Goal: Task Accomplishment & Management: Complete application form

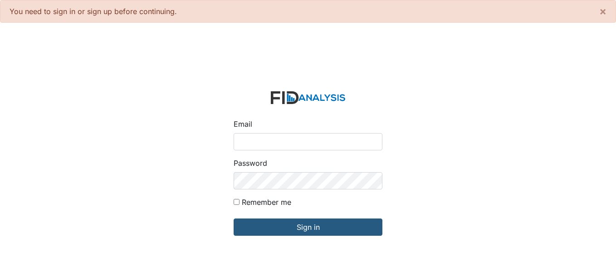
click at [280, 141] on input "Email" at bounding box center [308, 141] width 149 height 17
type input "[EMAIL_ADDRESS][DOMAIN_NAME]"
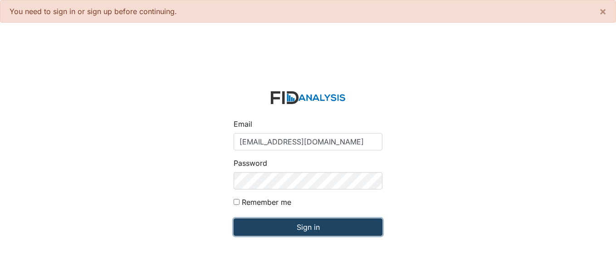
click at [321, 222] on input "Sign in" at bounding box center [308, 226] width 149 height 17
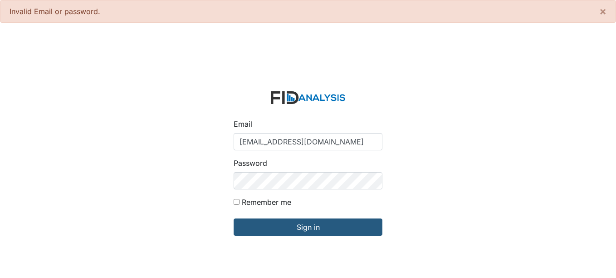
click at [207, 183] on div "Email tlassiter@lifeincorporated.com Password Remember me Sign in" at bounding box center [308, 169] width 616 height 278
click at [234, 218] on input "Sign in" at bounding box center [308, 226] width 149 height 17
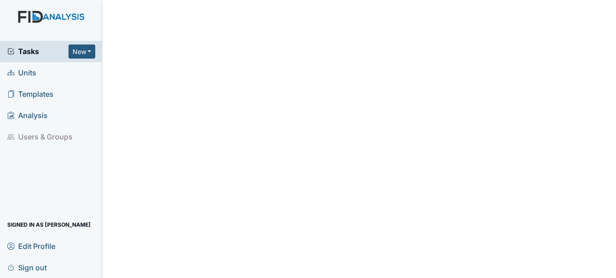
click at [20, 70] on span "Units" at bounding box center [21, 73] width 29 height 14
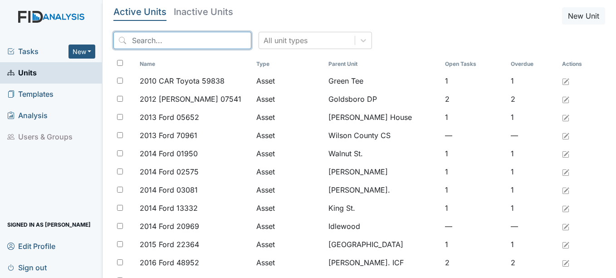
click at [179, 39] on input "search" at bounding box center [182, 40] width 138 height 17
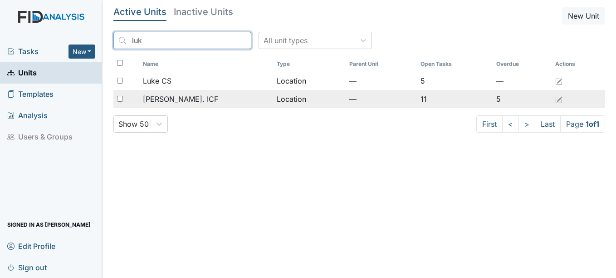
type input "luk"
click at [168, 102] on span "[PERSON_NAME]. ICF" at bounding box center [180, 98] width 75 height 11
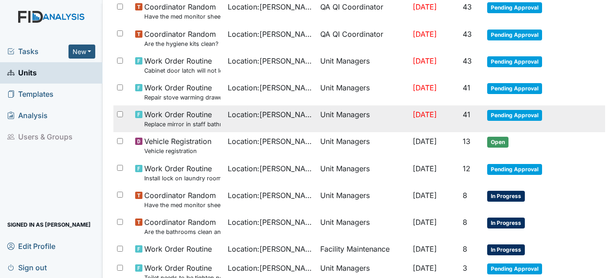
scroll to position [182, 0]
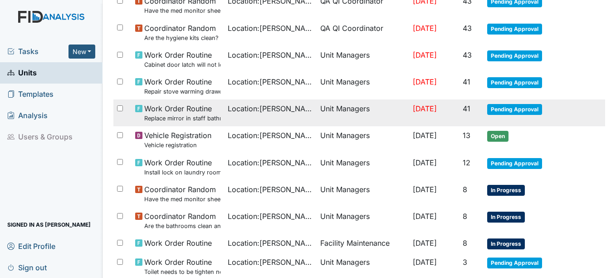
click at [531, 105] on span "Pending Approval" at bounding box center [514, 109] width 55 height 11
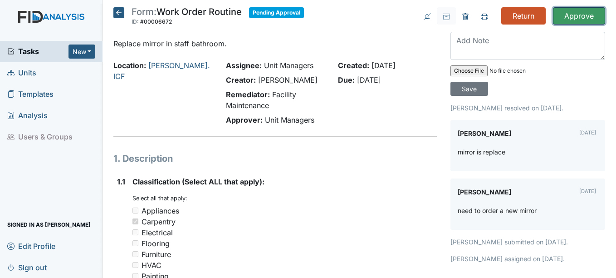
click at [581, 15] on input "Approve" at bounding box center [579, 15] width 52 height 17
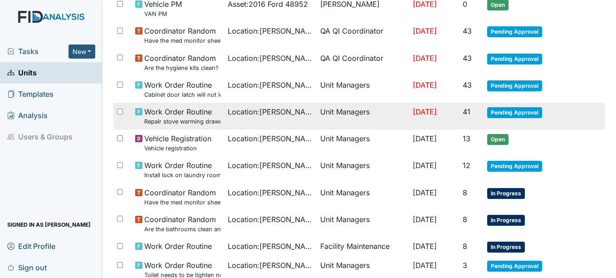
scroll to position [227, 0]
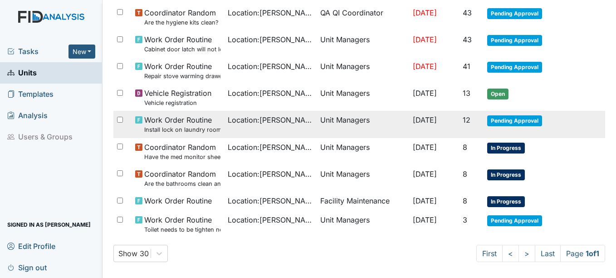
click at [513, 122] on span "Pending Approval" at bounding box center [514, 120] width 55 height 11
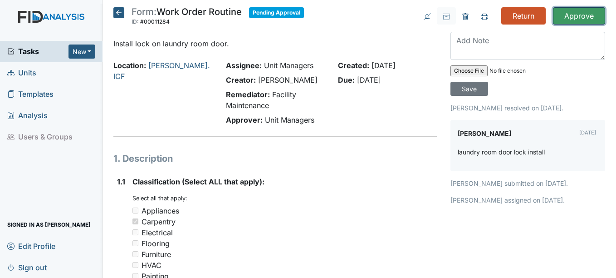
click at [572, 15] on input "Approve" at bounding box center [579, 15] width 52 height 17
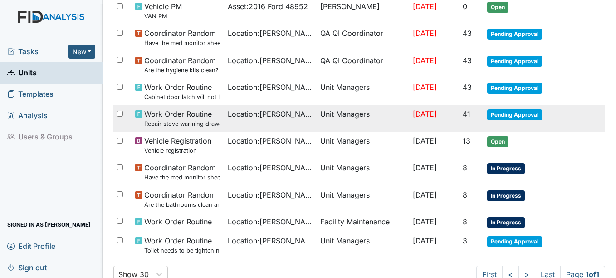
scroll to position [182, 0]
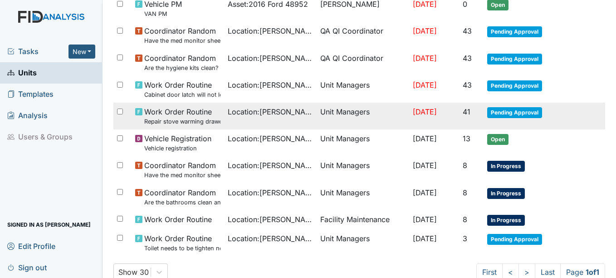
click at [503, 108] on span "Pending Approval" at bounding box center [514, 112] width 55 height 11
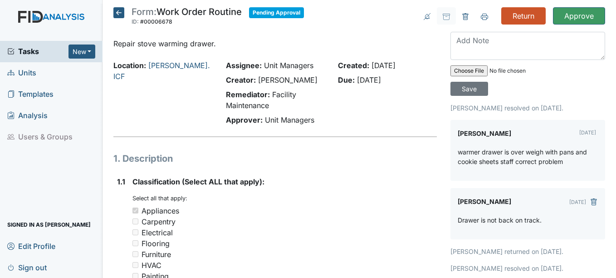
click at [122, 14] on icon at bounding box center [118, 12] width 11 height 11
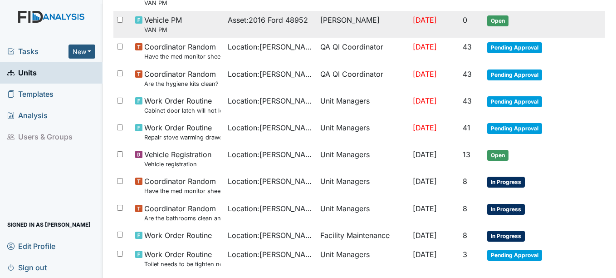
scroll to position [136, 0]
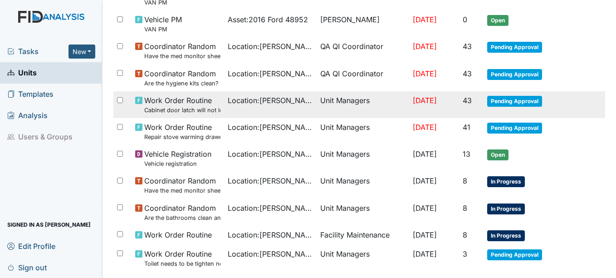
click at [502, 101] on span "Pending Approval" at bounding box center [514, 101] width 55 height 11
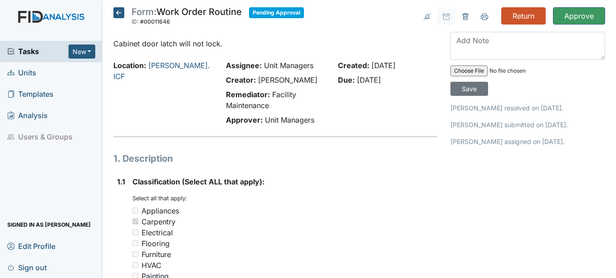
click at [119, 11] on icon at bounding box center [118, 12] width 11 height 11
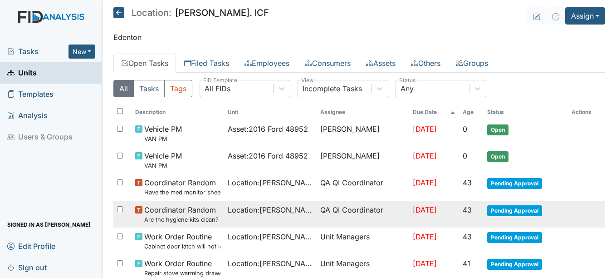
click at [503, 209] on span "Pending Approval" at bounding box center [514, 210] width 55 height 11
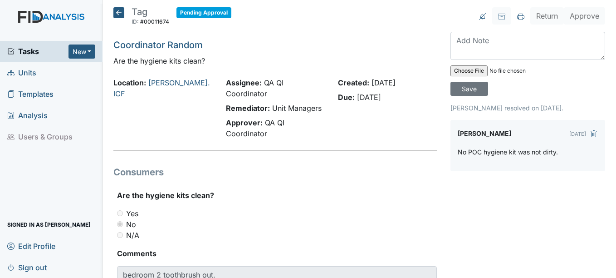
click at [120, 11] on icon at bounding box center [118, 12] width 11 height 11
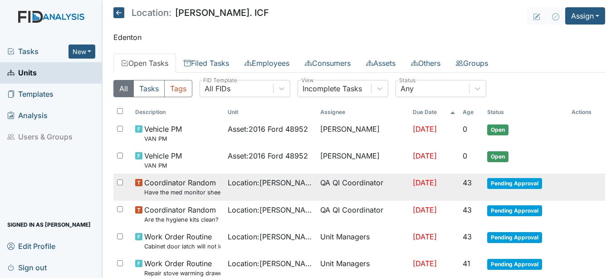
click at [492, 180] on span "Pending Approval" at bounding box center [514, 183] width 55 height 11
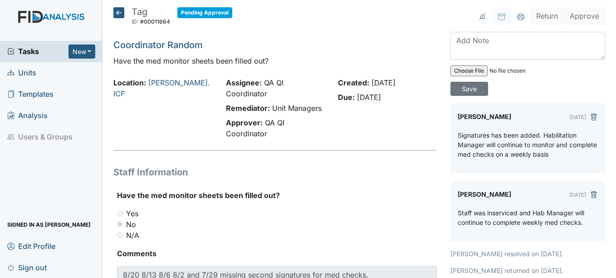
click at [116, 13] on icon at bounding box center [118, 12] width 11 height 11
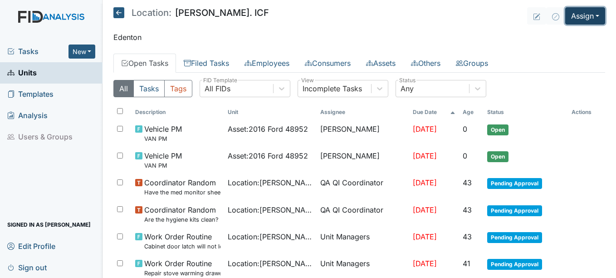
click at [579, 20] on button "Assign" at bounding box center [586, 15] width 40 height 17
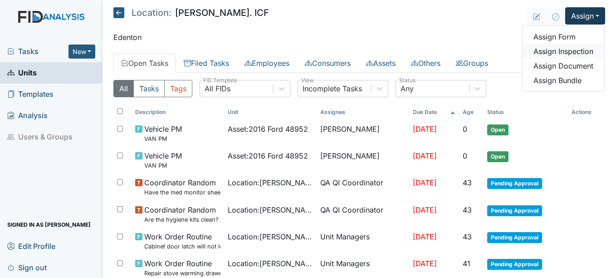
click at [557, 52] on link "Assign Inspection" at bounding box center [564, 51] width 82 height 15
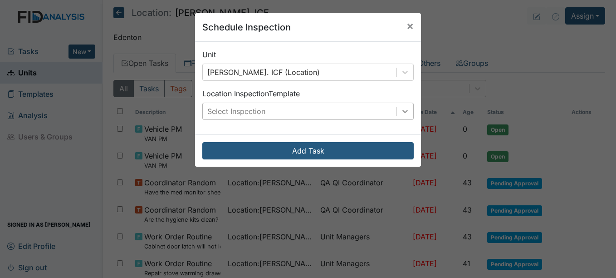
click at [400, 118] on div at bounding box center [405, 111] width 16 height 16
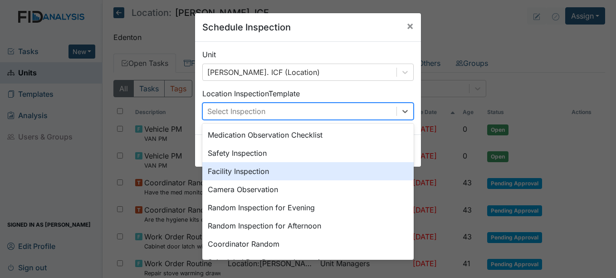
scroll to position [45, 0]
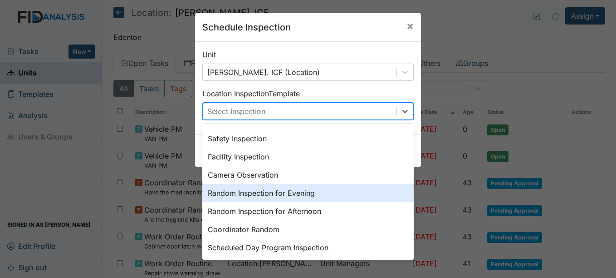
click at [243, 189] on div "Random Inspection for Evening" at bounding box center [308, 193] width 212 height 18
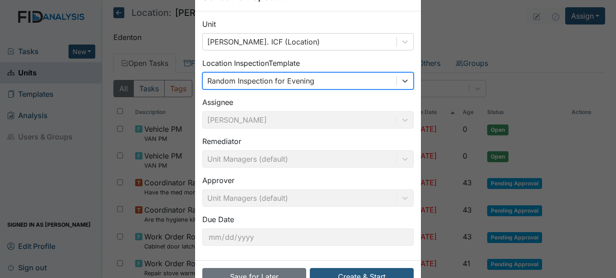
scroll to position [58, 0]
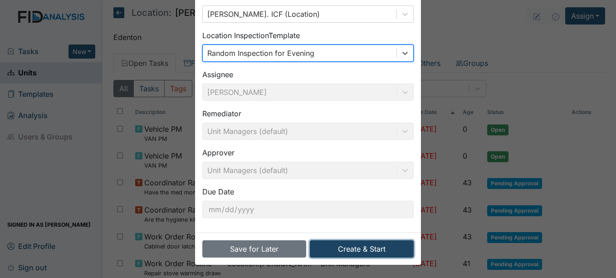
click at [363, 250] on button "Create & Start" at bounding box center [362, 248] width 104 height 17
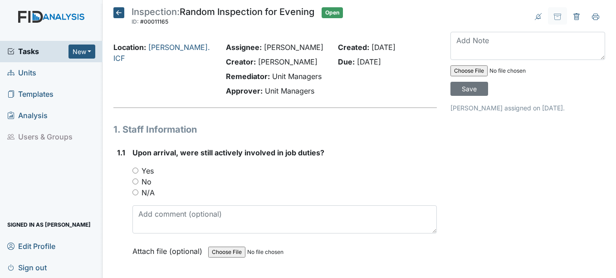
click at [143, 172] on label "Yes" at bounding box center [148, 170] width 12 height 11
click at [138, 172] on input "Yes" at bounding box center [136, 170] width 6 height 6
radio input "true"
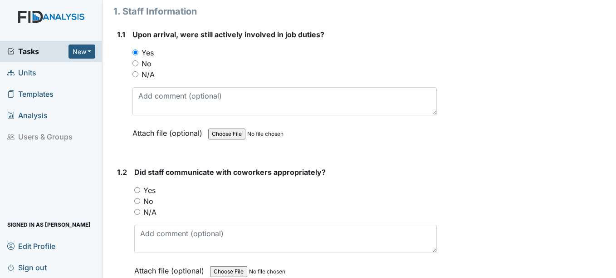
scroll to position [136, 0]
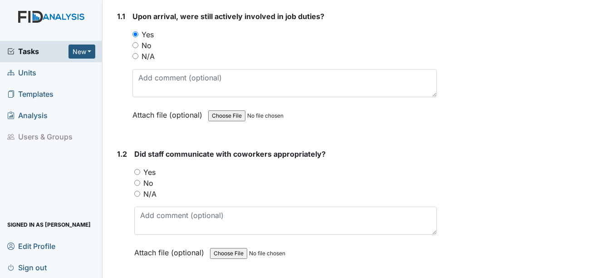
click at [148, 171] on label "Yes" at bounding box center [149, 172] width 12 height 11
click at [140, 171] on input "Yes" at bounding box center [137, 172] width 6 height 6
radio input "true"
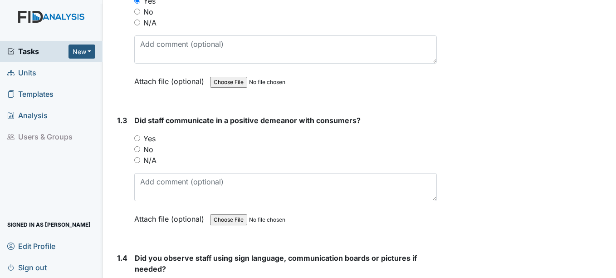
scroll to position [318, 0]
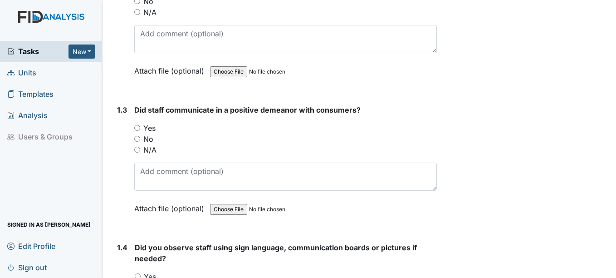
click at [151, 129] on label "Yes" at bounding box center [149, 128] width 12 height 11
click at [140, 129] on input "Yes" at bounding box center [137, 128] width 6 height 6
radio input "true"
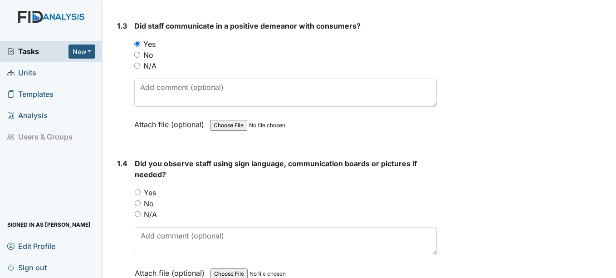
scroll to position [408, 0]
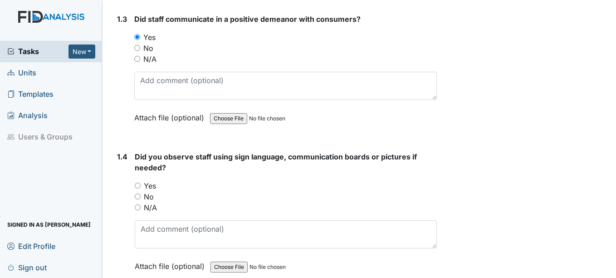
click at [150, 186] on label "Yes" at bounding box center [150, 185] width 12 height 11
click at [141, 186] on input "Yes" at bounding box center [138, 185] width 6 height 6
radio input "true"
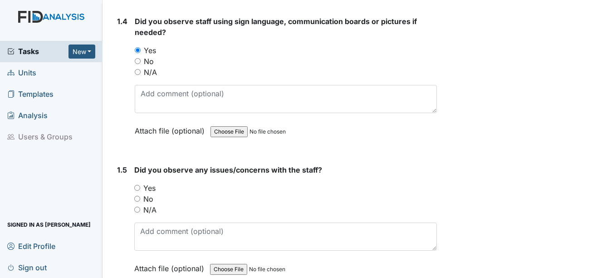
scroll to position [545, 0]
click at [150, 199] on label "No" at bounding box center [148, 197] width 10 height 11
click at [140, 199] on input "No" at bounding box center [137, 198] width 6 height 6
radio input "true"
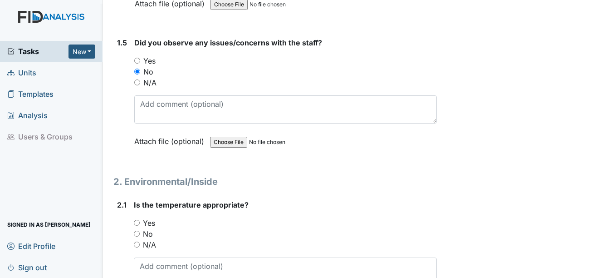
scroll to position [681, 0]
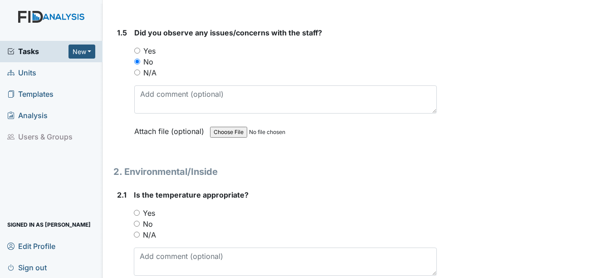
click at [150, 212] on label "Yes" at bounding box center [149, 212] width 12 height 11
click at [140, 212] on input "Yes" at bounding box center [137, 213] width 6 height 6
radio input "true"
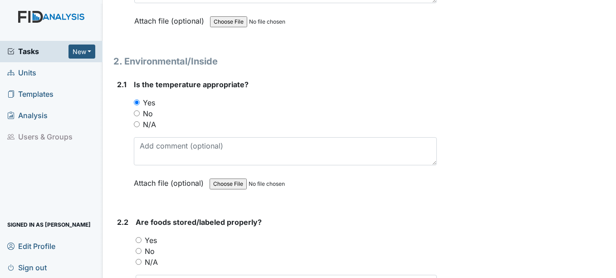
scroll to position [817, 0]
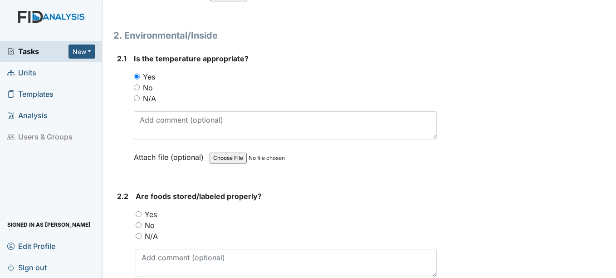
click at [150, 212] on label "Yes" at bounding box center [151, 214] width 12 height 11
click at [142, 212] on input "Yes" at bounding box center [139, 214] width 6 height 6
radio input "true"
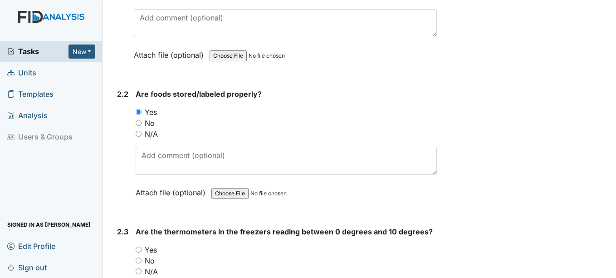
scroll to position [953, 0]
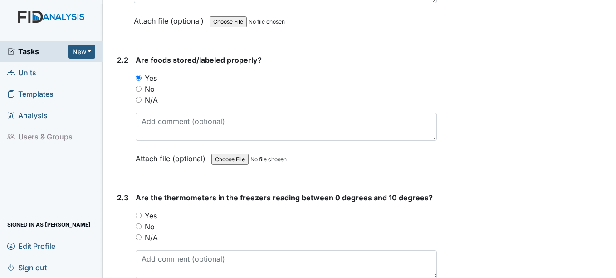
click at [150, 213] on label "Yes" at bounding box center [151, 215] width 12 height 11
click at [142, 213] on input "Yes" at bounding box center [139, 215] width 6 height 6
radio input "true"
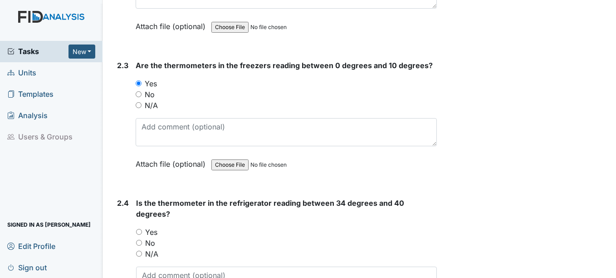
scroll to position [1089, 0]
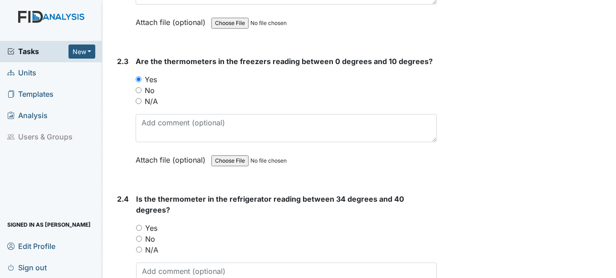
click at [153, 226] on label "Yes" at bounding box center [151, 227] width 12 height 11
click at [142, 226] on input "Yes" at bounding box center [139, 228] width 6 height 6
radio input "true"
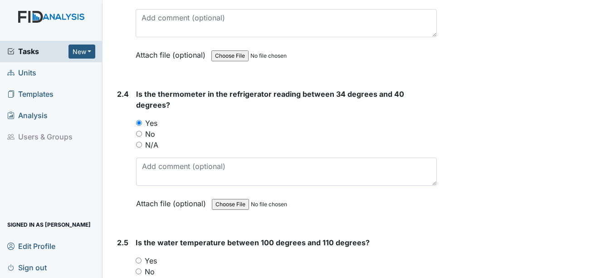
scroll to position [1225, 0]
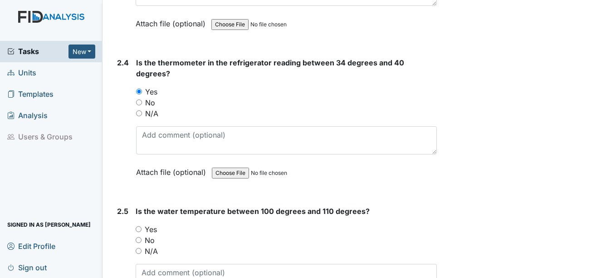
click at [154, 235] on label "No" at bounding box center [150, 240] width 10 height 11
click at [142, 237] on input "No" at bounding box center [139, 240] width 6 height 6
radio input "true"
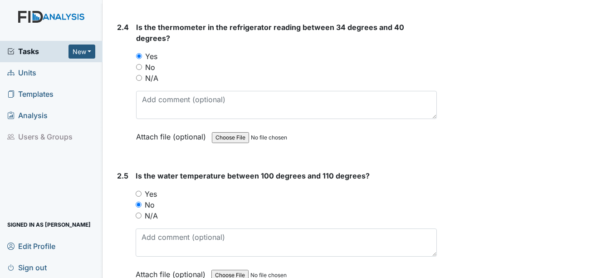
scroll to position [1316, 0]
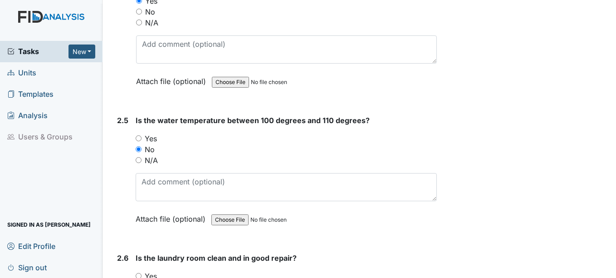
click at [153, 140] on label "Yes" at bounding box center [151, 138] width 12 height 11
click at [142, 140] on input "Yes" at bounding box center [139, 138] width 6 height 6
radio input "true"
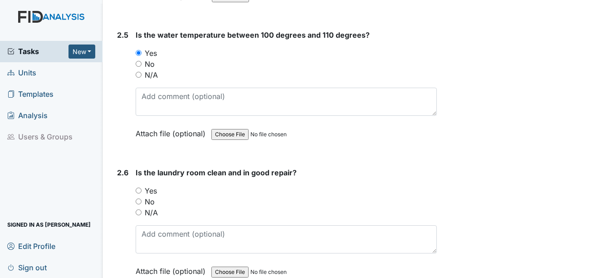
scroll to position [1407, 0]
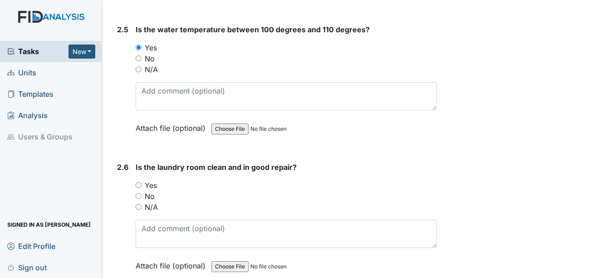
click at [151, 184] on label "Yes" at bounding box center [151, 185] width 12 height 11
click at [142, 184] on input "Yes" at bounding box center [139, 185] width 6 height 6
radio input "true"
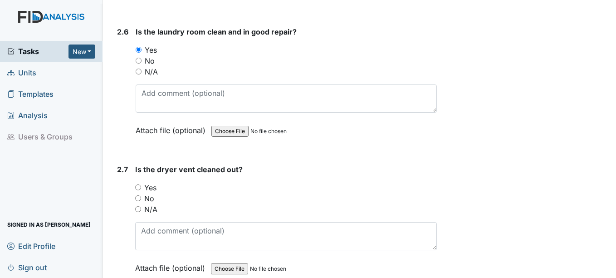
scroll to position [1543, 0]
click at [151, 189] on label "Yes" at bounding box center [150, 186] width 12 height 11
click at [141, 189] on input "Yes" at bounding box center [138, 186] width 6 height 6
radio input "true"
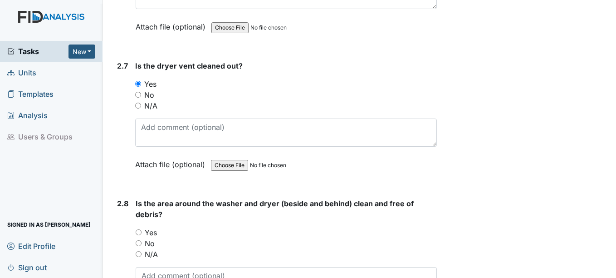
scroll to position [1679, 0]
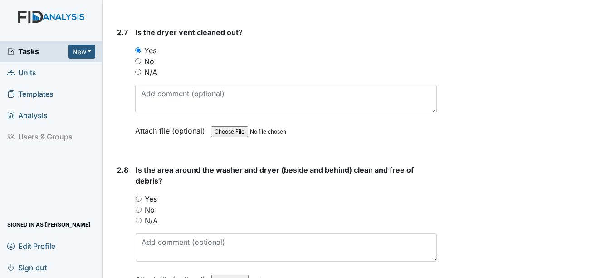
click at [151, 197] on label "Yes" at bounding box center [151, 198] width 12 height 11
click at [142, 197] on input "Yes" at bounding box center [139, 199] width 6 height 6
radio input "true"
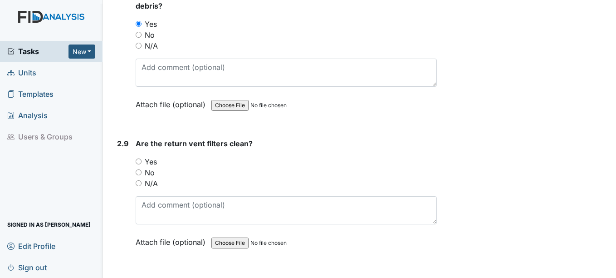
scroll to position [1861, 0]
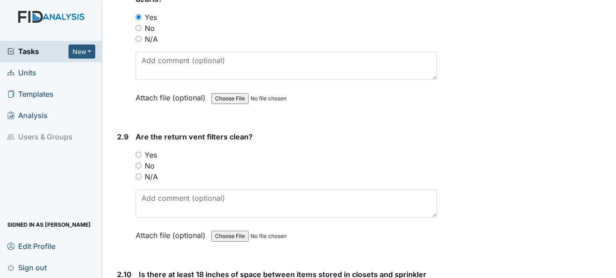
click at [153, 154] on label "Yes" at bounding box center [151, 154] width 12 height 11
click at [142, 154] on input "Yes" at bounding box center [139, 155] width 6 height 6
radio input "true"
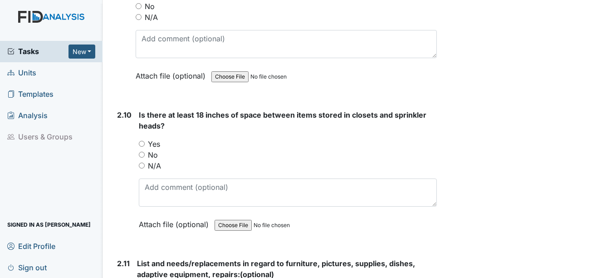
scroll to position [2042, 0]
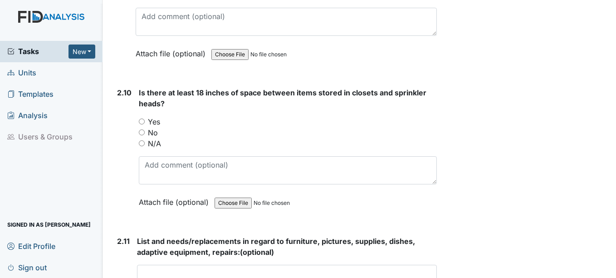
click at [155, 121] on label "Yes" at bounding box center [154, 121] width 12 height 11
click at [145, 121] on input "Yes" at bounding box center [142, 121] width 6 height 6
radio input "true"
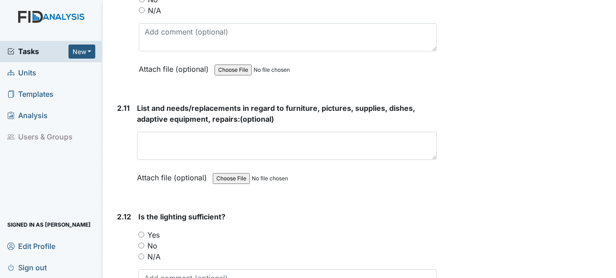
scroll to position [2179, 0]
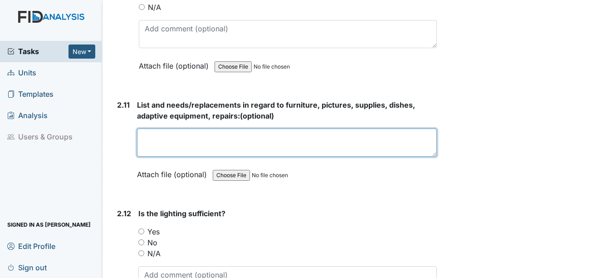
click at [157, 148] on textarea at bounding box center [287, 142] width 300 height 28
type textarea "n/a"
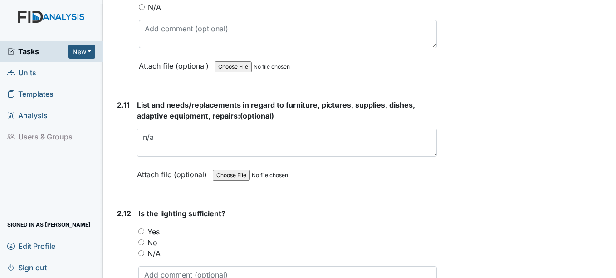
click at [157, 231] on label "Yes" at bounding box center [154, 231] width 12 height 11
click at [144, 231] on input "Yes" at bounding box center [141, 231] width 6 height 6
radio input "true"
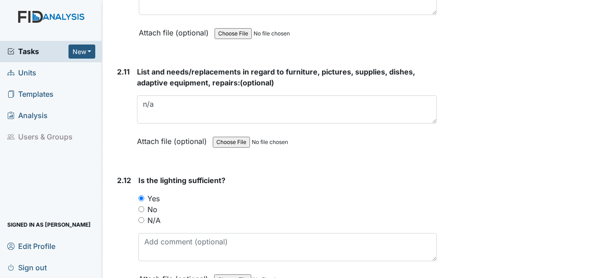
scroll to position [2315, 0]
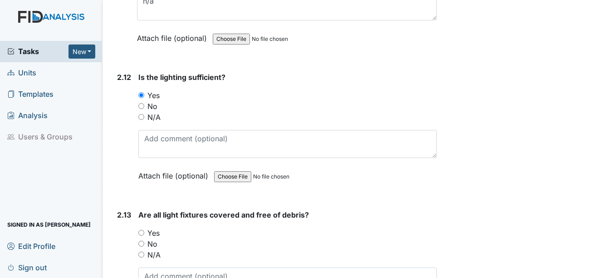
click at [155, 234] on label "Yes" at bounding box center [154, 232] width 12 height 11
click at [144, 234] on input "Yes" at bounding box center [141, 233] width 6 height 6
radio input "true"
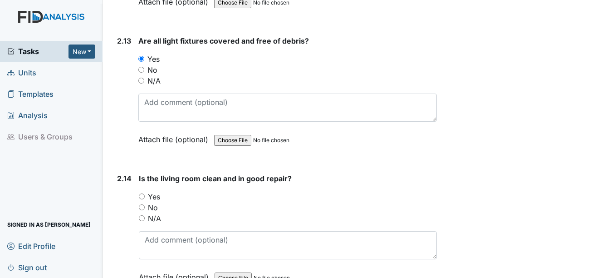
scroll to position [2496, 0]
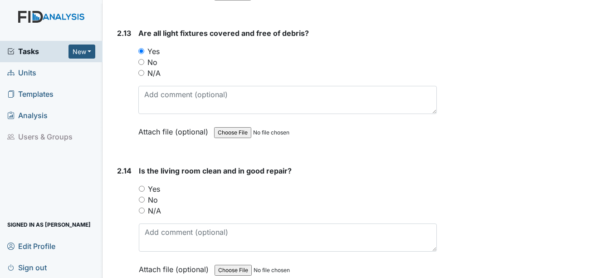
click at [153, 188] on label "Yes" at bounding box center [154, 188] width 12 height 11
click at [145, 188] on input "Yes" at bounding box center [142, 189] width 6 height 6
radio input "true"
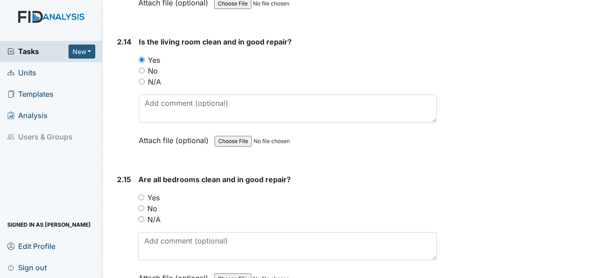
scroll to position [2632, 0]
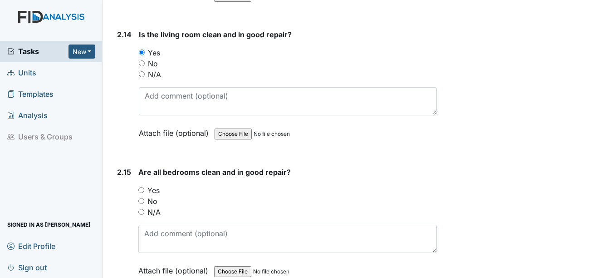
click at [152, 189] on label "Yes" at bounding box center [154, 190] width 12 height 11
click at [144, 189] on input "Yes" at bounding box center [141, 190] width 6 height 6
radio input "true"
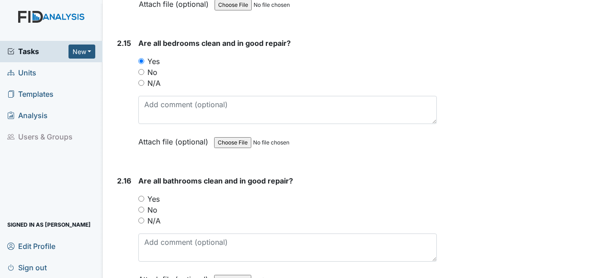
scroll to position [2769, 0]
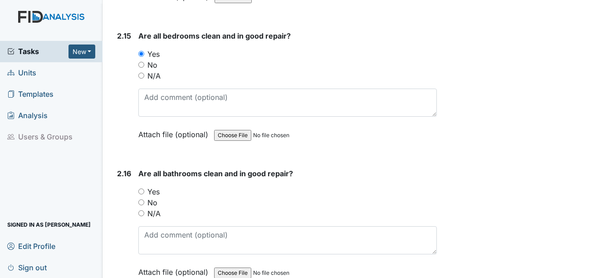
click at [154, 195] on label "Yes" at bounding box center [154, 191] width 12 height 11
click at [144, 194] on input "Yes" at bounding box center [141, 191] width 6 height 6
radio input "true"
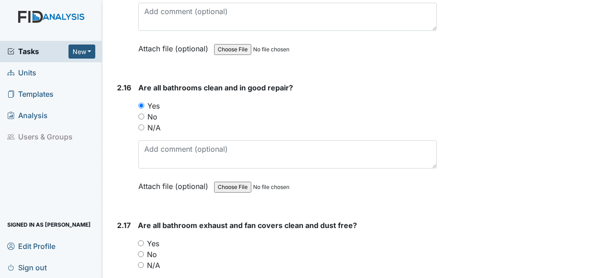
scroll to position [2859, 0]
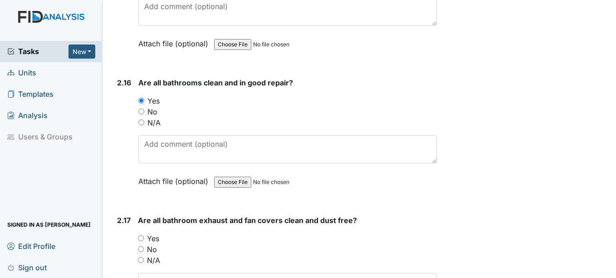
click at [156, 238] on label "Yes" at bounding box center [153, 238] width 12 height 11
click at [144, 238] on input "Yes" at bounding box center [141, 238] width 6 height 6
radio input "true"
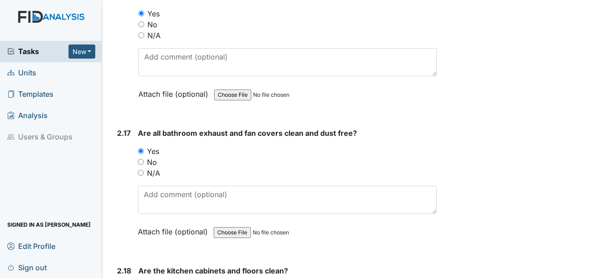
scroll to position [2996, 0]
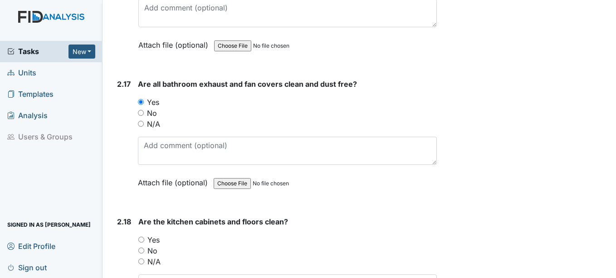
click at [156, 238] on label "Yes" at bounding box center [154, 239] width 12 height 11
click at [144, 238] on input "Yes" at bounding box center [141, 239] width 6 height 6
radio input "true"
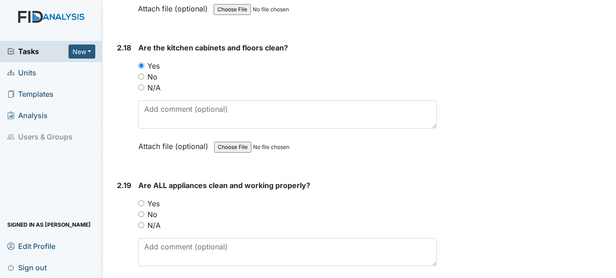
scroll to position [3177, 0]
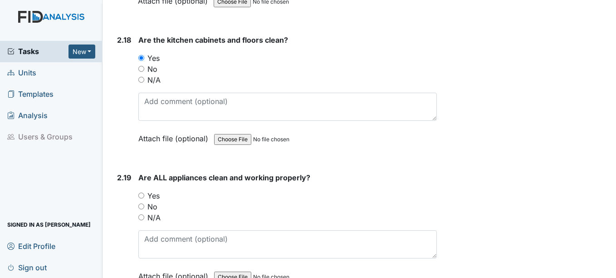
click at [153, 192] on label "Yes" at bounding box center [154, 195] width 12 height 11
click at [144, 192] on input "Yes" at bounding box center [141, 195] width 6 height 6
radio input "true"
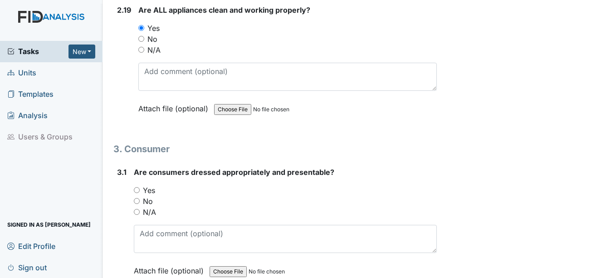
scroll to position [3359, 0]
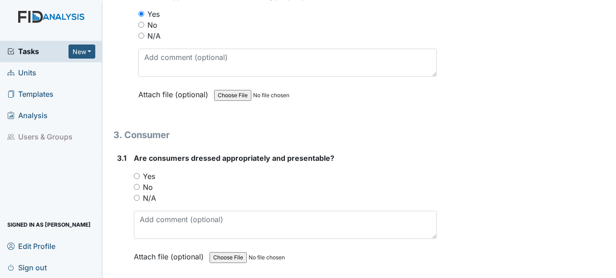
click at [146, 178] on label "Yes" at bounding box center [149, 176] width 12 height 11
click at [140, 178] on input "Yes" at bounding box center [137, 176] width 6 height 6
radio input "true"
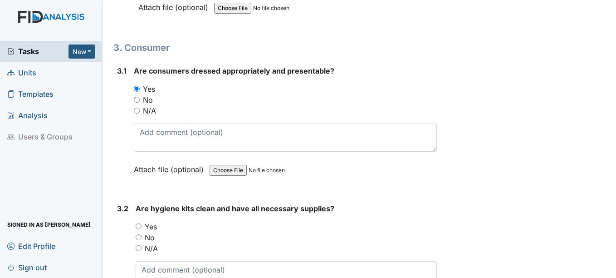
scroll to position [3495, 0]
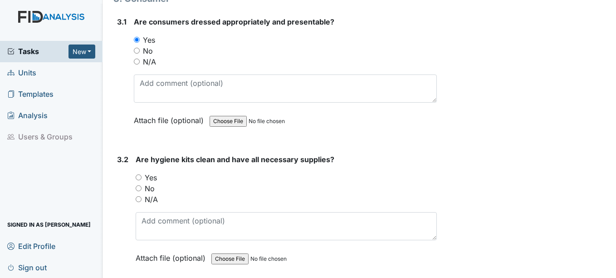
click at [148, 179] on label "Yes" at bounding box center [151, 177] width 12 height 11
click at [142, 179] on input "Yes" at bounding box center [139, 177] width 6 height 6
radio input "true"
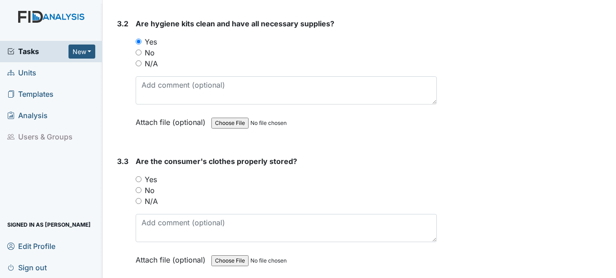
scroll to position [3631, 0]
click at [149, 182] on label "Yes" at bounding box center [151, 178] width 12 height 11
click at [142, 182] on input "Yes" at bounding box center [139, 179] width 6 height 6
radio input "true"
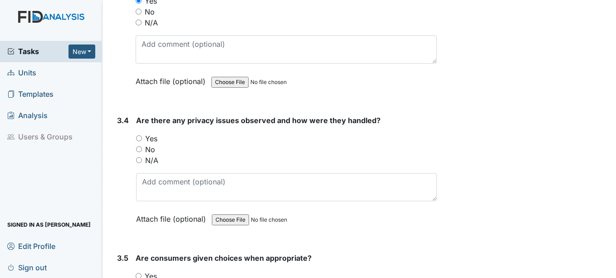
scroll to position [3813, 0]
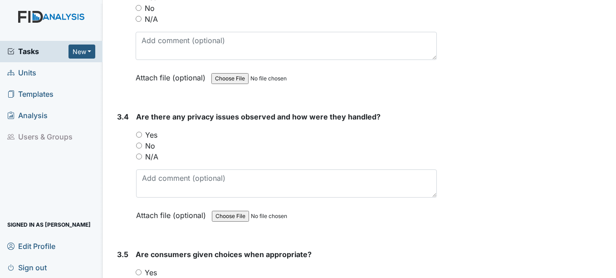
click at [152, 155] on label "N/A" at bounding box center [151, 156] width 13 height 11
click at [142, 155] on input "N/A" at bounding box center [139, 156] width 6 height 6
radio input "true"
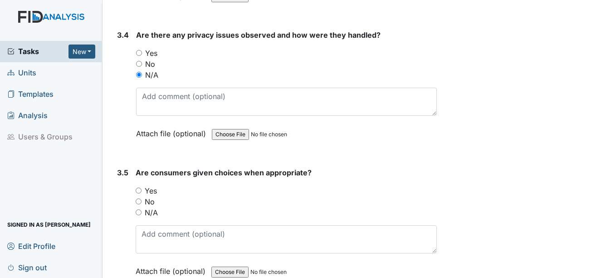
scroll to position [3903, 0]
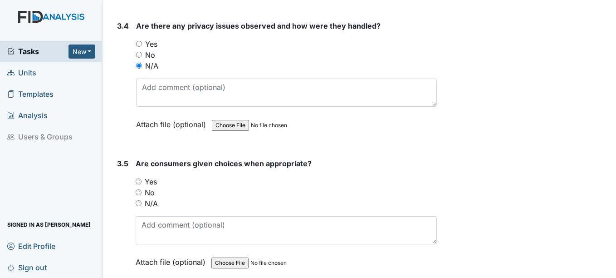
click at [149, 182] on label "Yes" at bounding box center [151, 181] width 12 height 11
click at [142, 182] on input "Yes" at bounding box center [139, 181] width 6 height 6
radio input "true"
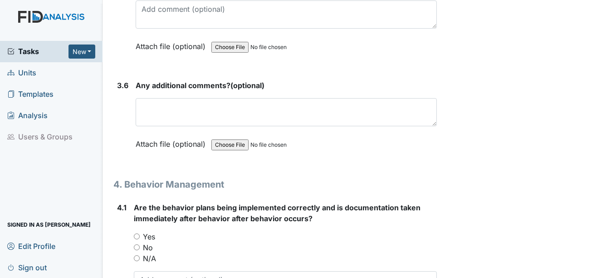
scroll to position [4176, 0]
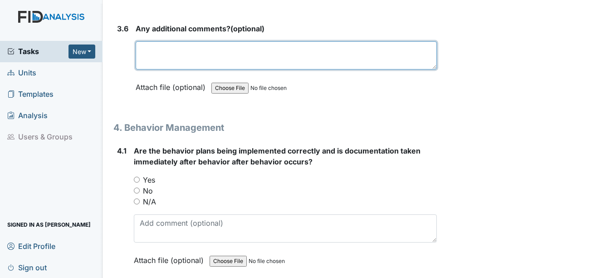
click at [169, 59] on textarea at bounding box center [286, 55] width 301 height 28
drag, startPoint x: 163, startPoint y: 54, endPoint x: -2, endPoint y: 193, distance: 215.8
type textarea "n/a"
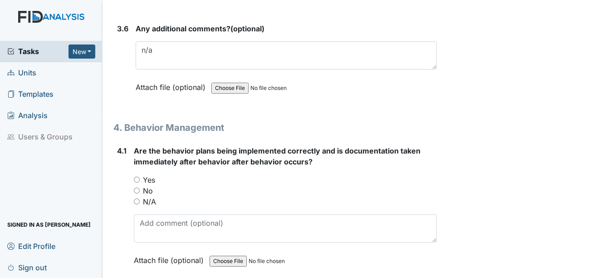
drag, startPoint x: -2, startPoint y: 193, endPoint x: 561, endPoint y: 128, distance: 566.1
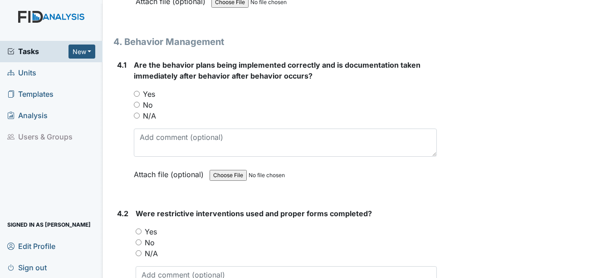
scroll to position [4266, 0]
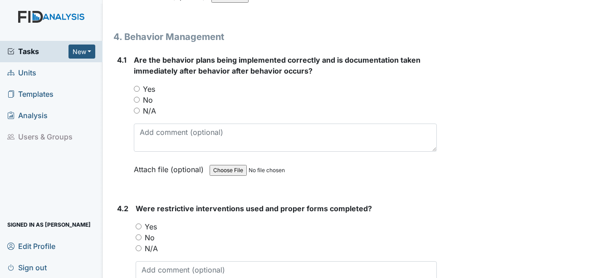
click at [149, 109] on label "N/A" at bounding box center [149, 110] width 13 height 11
click at [140, 109] on input "N/A" at bounding box center [137, 111] width 6 height 6
radio input "true"
click at [158, 248] on label "N/A" at bounding box center [151, 248] width 13 height 11
click at [142, 248] on input "N/A" at bounding box center [139, 248] width 6 height 6
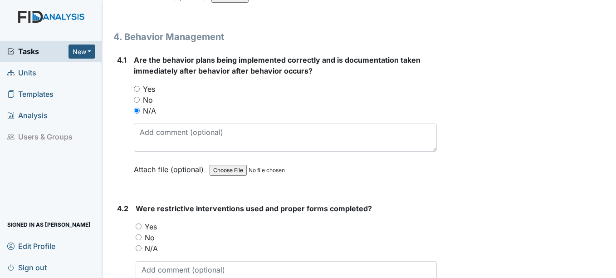
radio input "true"
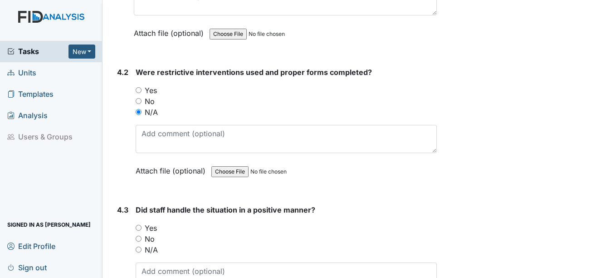
scroll to position [4448, 0]
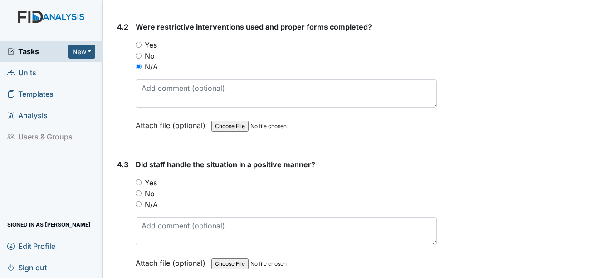
click at [154, 205] on label "N/A" at bounding box center [151, 204] width 13 height 11
click at [142, 205] on input "N/A" at bounding box center [139, 204] width 6 height 6
radio input "true"
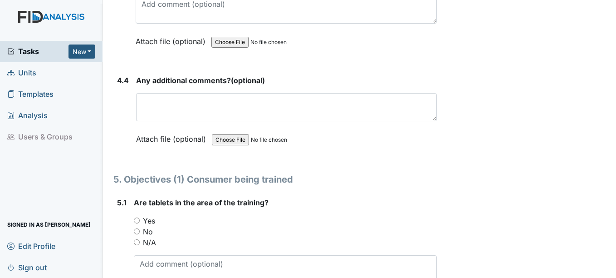
scroll to position [4675, 0]
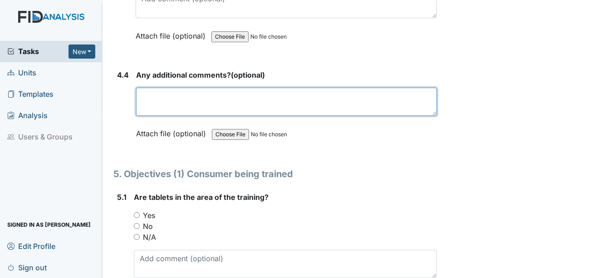
click at [181, 111] on textarea at bounding box center [286, 102] width 300 height 28
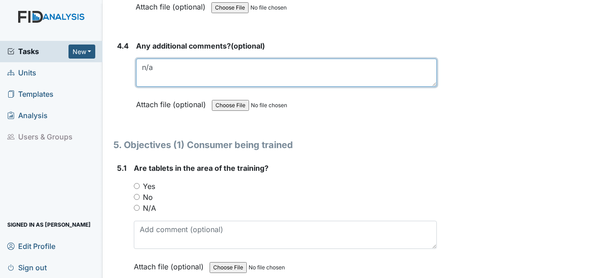
scroll to position [4720, 0]
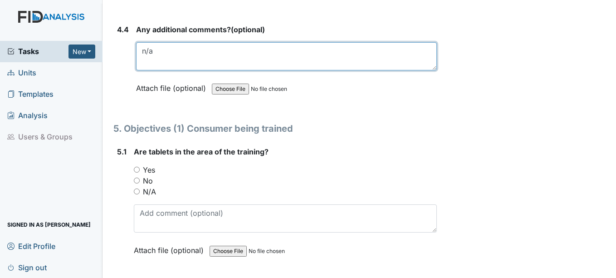
type textarea "n/a"
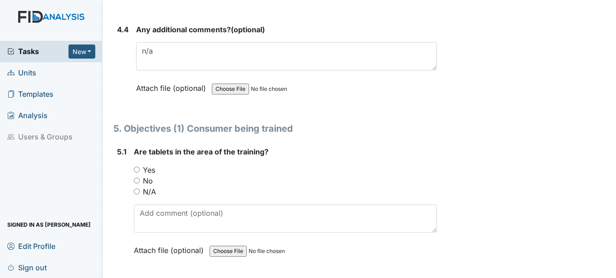
click at [153, 167] on label "Yes" at bounding box center [149, 169] width 12 height 11
click at [140, 167] on input "Yes" at bounding box center [137, 170] width 6 height 6
radio input "true"
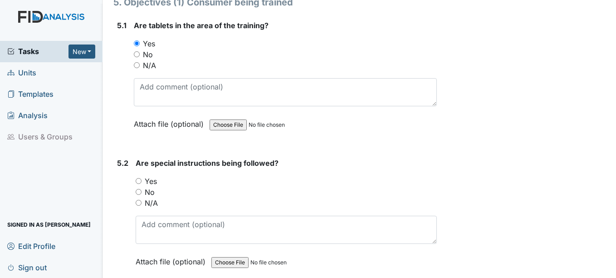
scroll to position [4856, 0]
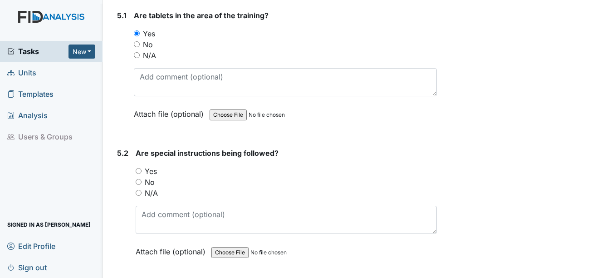
click at [154, 169] on label "Yes" at bounding box center [151, 171] width 12 height 11
click at [142, 169] on input "Yes" at bounding box center [139, 171] width 6 height 6
radio input "true"
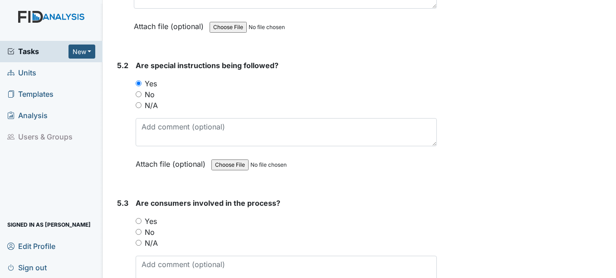
scroll to position [4993, 0]
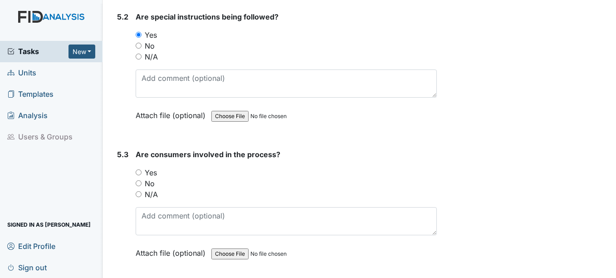
click at [154, 172] on label "Yes" at bounding box center [151, 172] width 12 height 11
click at [142, 172] on input "Yes" at bounding box center [139, 172] width 6 height 6
radio input "true"
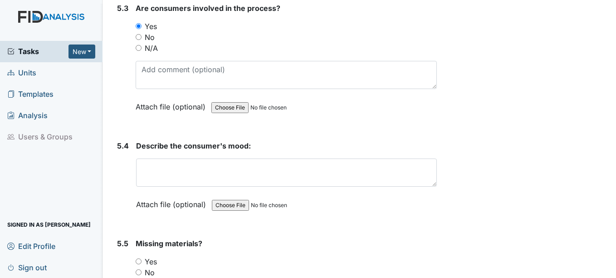
scroll to position [5129, 0]
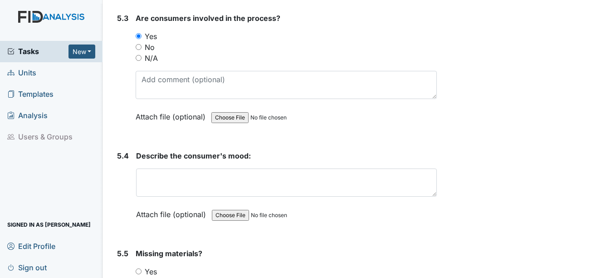
click at [162, 164] on div "Describe the consumer's mood: This field is required. Attach file (optional) Yo…" at bounding box center [286, 188] width 300 height 76
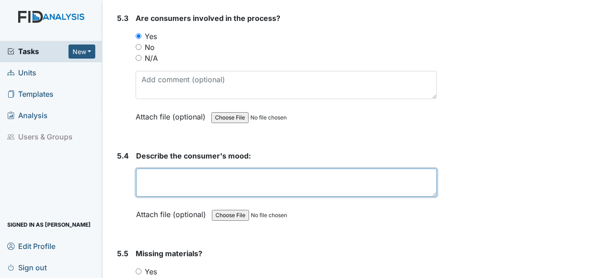
click at [160, 178] on textarea at bounding box center [286, 182] width 300 height 28
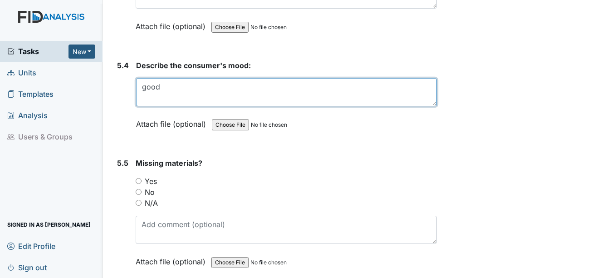
scroll to position [5220, 0]
type textarea "good"
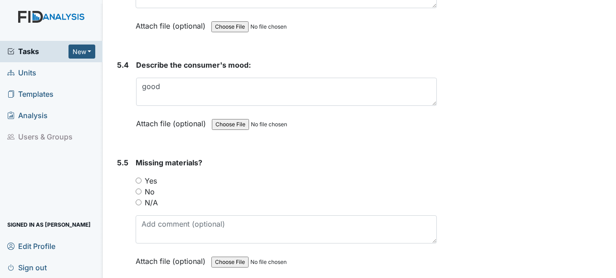
click at [153, 203] on label "N/A" at bounding box center [151, 202] width 13 height 11
click at [142, 203] on input "N/A" at bounding box center [139, 202] width 6 height 6
radio input "true"
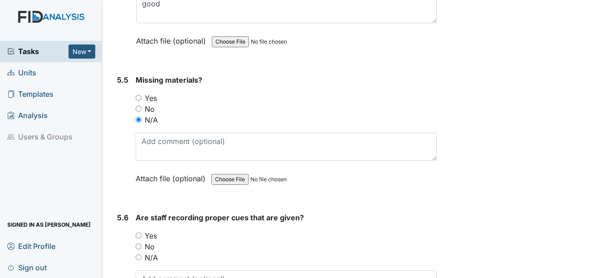
scroll to position [5310, 0]
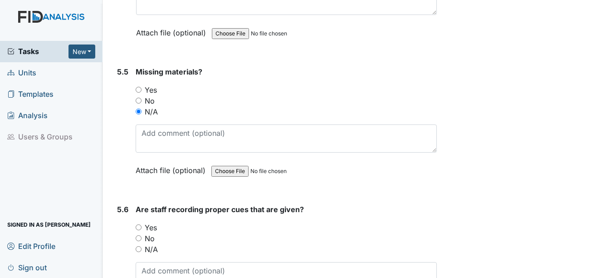
click at [154, 249] on label "N/A" at bounding box center [151, 249] width 13 height 11
click at [142, 249] on input "N/A" at bounding box center [139, 249] width 6 height 6
radio input "true"
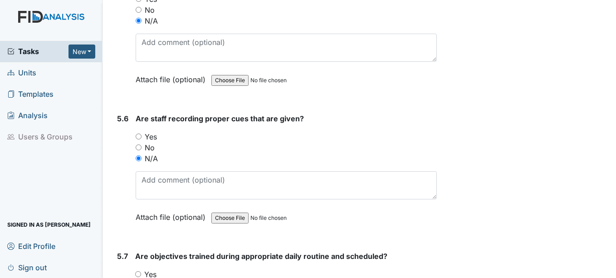
scroll to position [5446, 0]
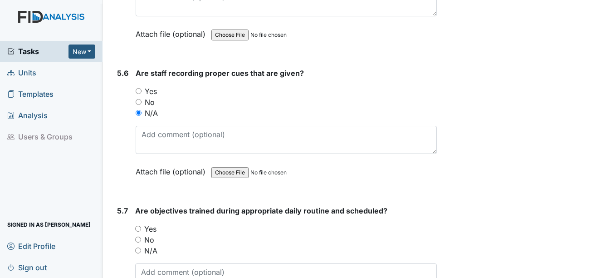
click at [150, 227] on label "Yes" at bounding box center [150, 228] width 12 height 11
click at [141, 227] on input "Yes" at bounding box center [138, 229] width 6 height 6
radio input "true"
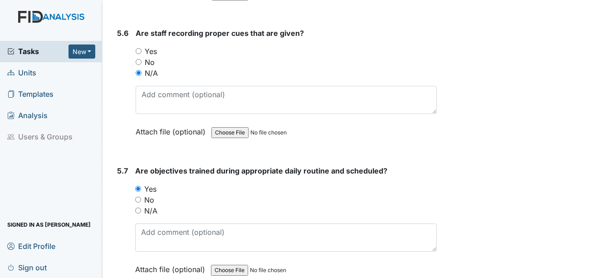
scroll to position [5583, 0]
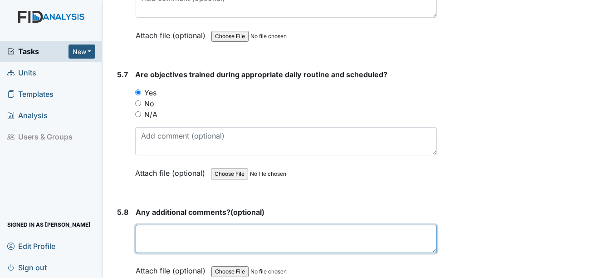
click at [153, 228] on textarea at bounding box center [286, 239] width 301 height 28
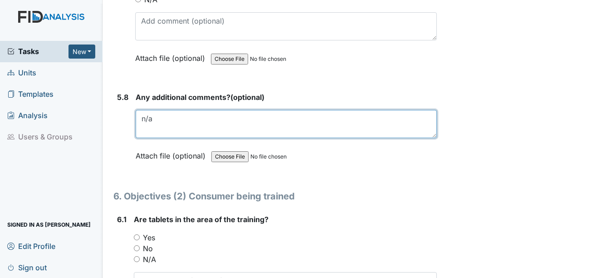
scroll to position [5719, 0]
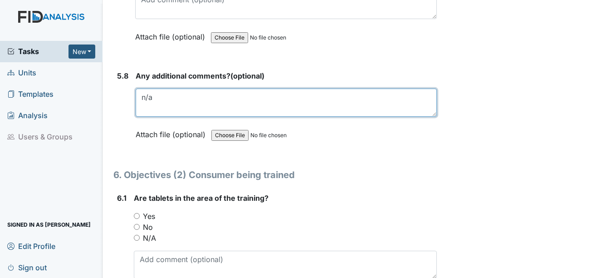
type textarea "n/a"
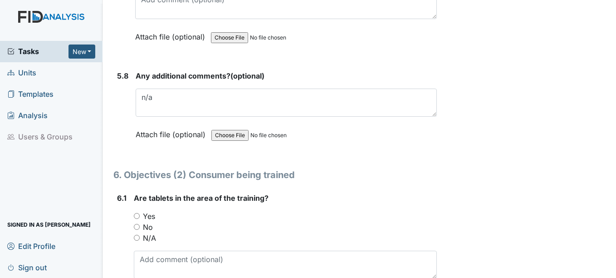
click at [149, 219] on label "Yes" at bounding box center [149, 216] width 12 height 11
click at [140, 219] on input "Yes" at bounding box center [137, 216] width 6 height 6
radio input "true"
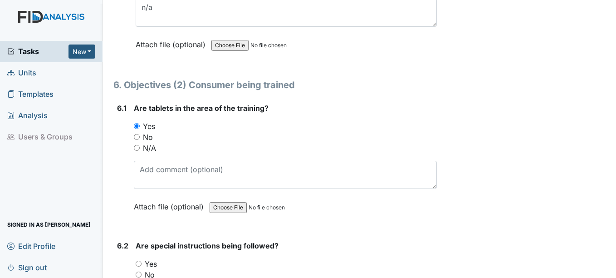
scroll to position [5810, 0]
click at [152, 262] on label "Yes" at bounding box center [151, 262] width 12 height 11
click at [142, 262] on input "Yes" at bounding box center [139, 263] width 6 height 6
radio input "true"
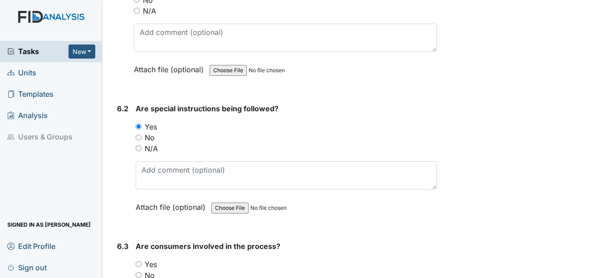
scroll to position [5991, 0]
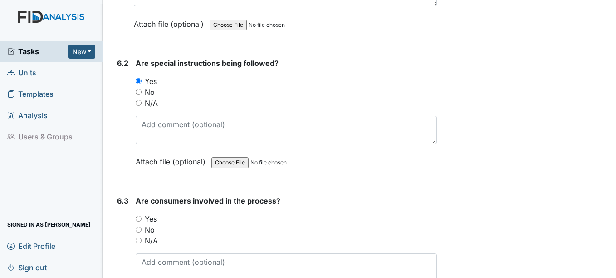
click at [149, 223] on label "Yes" at bounding box center [151, 218] width 12 height 11
click at [142, 221] on input "Yes" at bounding box center [139, 219] width 6 height 6
radio input "true"
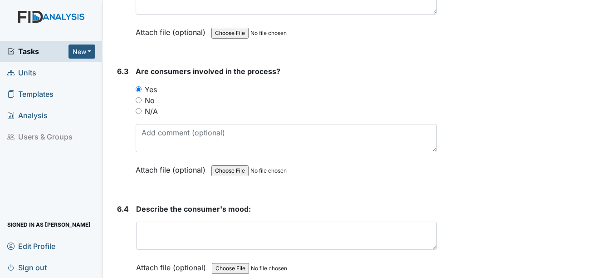
scroll to position [6218, 0]
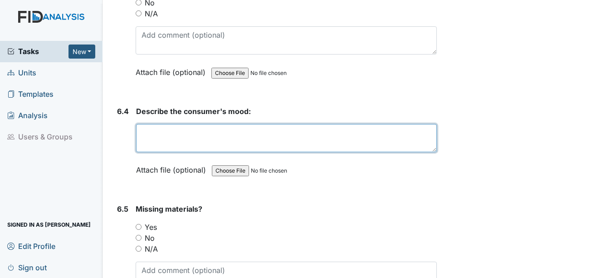
click at [147, 143] on textarea at bounding box center [286, 138] width 300 height 28
type textarea "good"
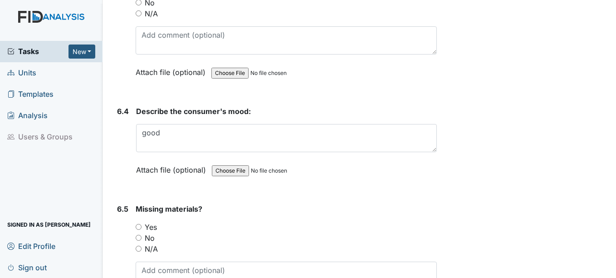
click at [150, 240] on label "No" at bounding box center [150, 237] width 10 height 11
click at [142, 240] on input "No" at bounding box center [139, 238] width 6 height 6
radio input "true"
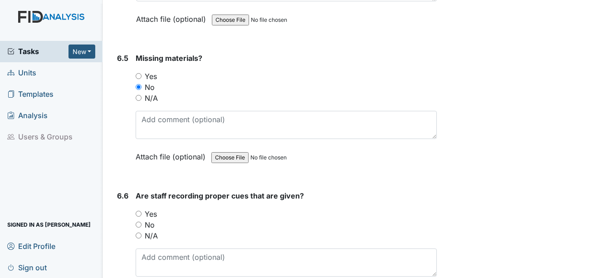
scroll to position [6400, 0]
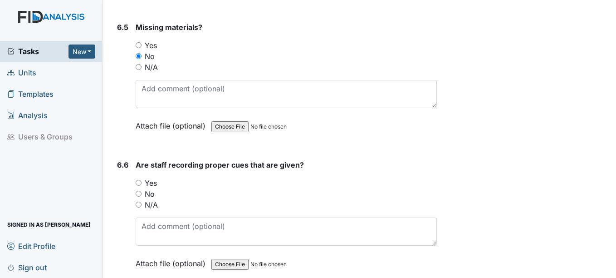
click at [141, 182] on input "Yes" at bounding box center [139, 183] width 6 height 6
radio input "true"
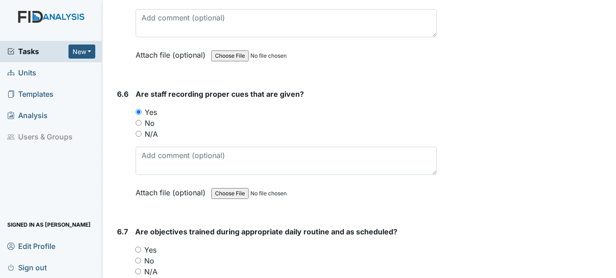
scroll to position [6490, 0]
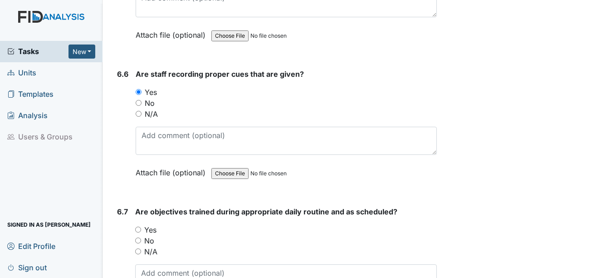
click at [153, 233] on label "Yes" at bounding box center [150, 229] width 12 height 11
click at [141, 232] on input "Yes" at bounding box center [138, 229] width 6 height 6
radio input "true"
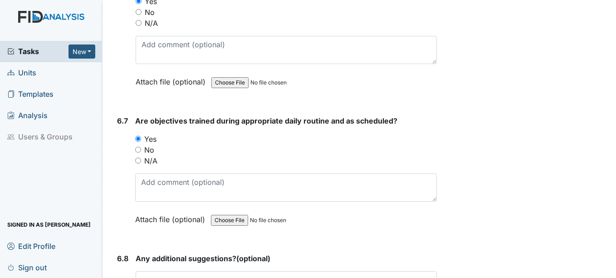
scroll to position [6627, 0]
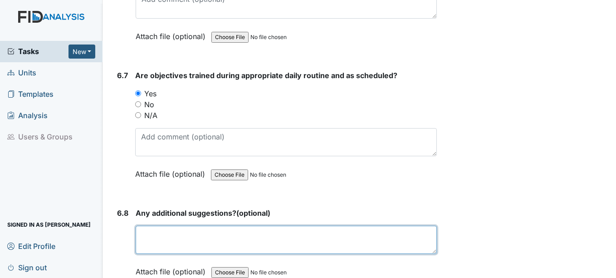
click at [153, 232] on textarea at bounding box center [286, 240] width 301 height 28
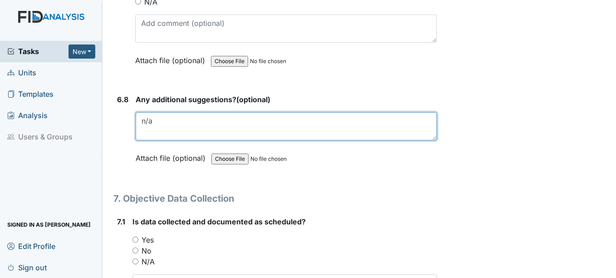
scroll to position [6763, 0]
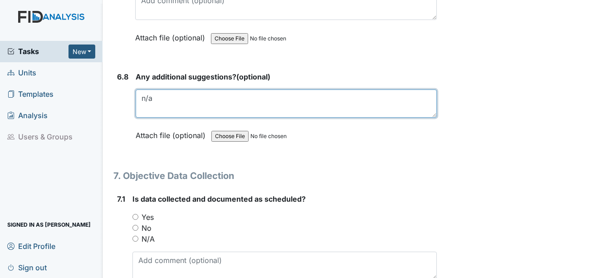
type textarea "n/a"
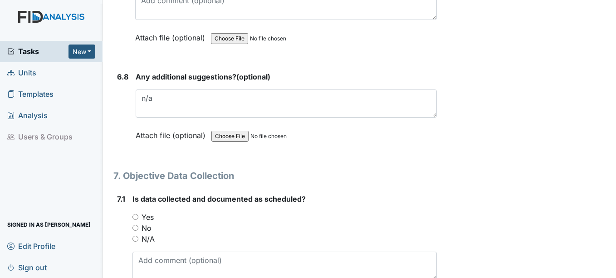
click at [148, 216] on label "Yes" at bounding box center [148, 217] width 12 height 11
click at [138, 216] on input "Yes" at bounding box center [136, 217] width 6 height 6
radio input "true"
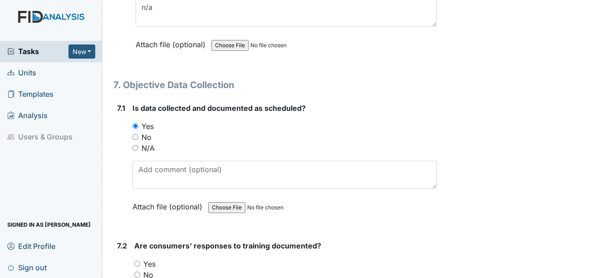
scroll to position [6899, 0]
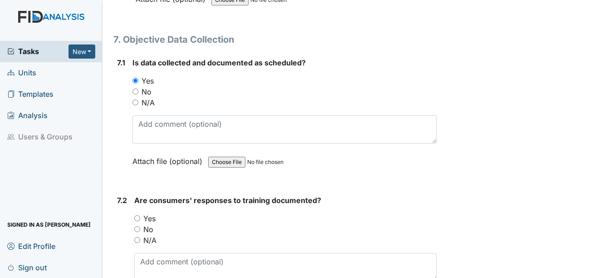
click at [148, 218] on label "Yes" at bounding box center [149, 218] width 12 height 11
click at [140, 218] on input "Yes" at bounding box center [137, 218] width 6 height 6
radio input "true"
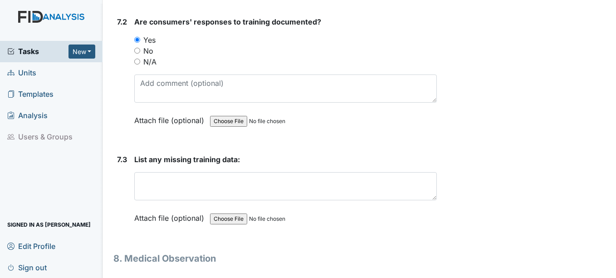
scroll to position [7080, 0]
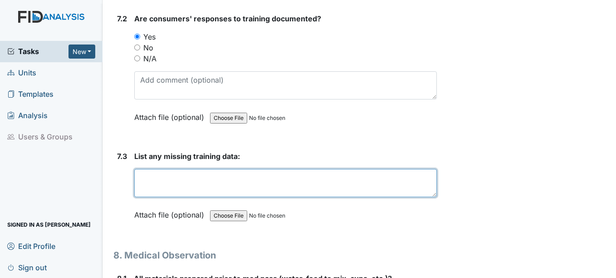
click at [145, 183] on textarea at bounding box center [285, 183] width 302 height 28
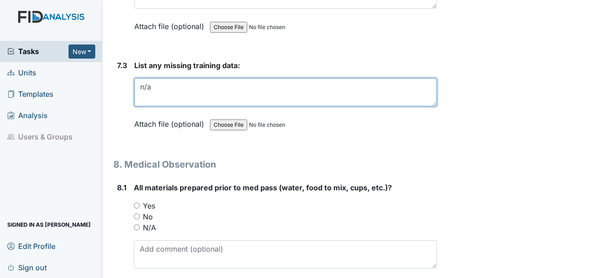
scroll to position [7217, 0]
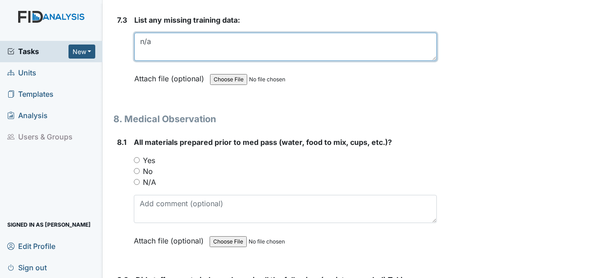
type textarea "n/a"
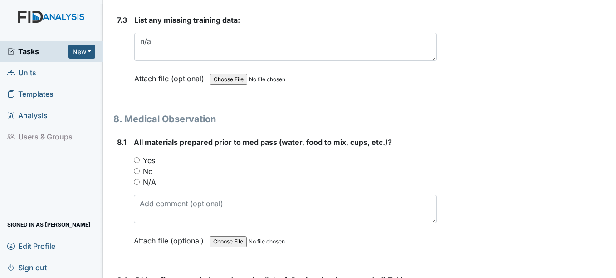
click at [148, 162] on label "Yes" at bounding box center [149, 160] width 12 height 11
click at [140, 162] on input "Yes" at bounding box center [137, 160] width 6 height 6
radio input "true"
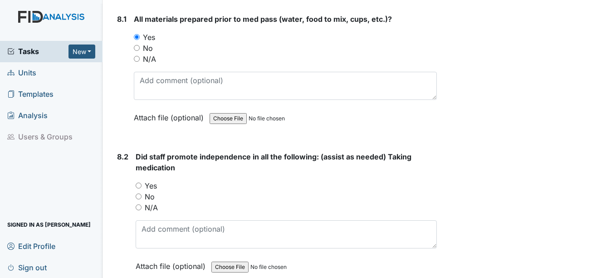
scroll to position [7353, 0]
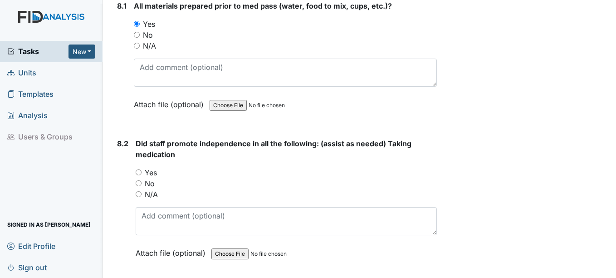
click at [149, 170] on label "Yes" at bounding box center [151, 172] width 12 height 11
click at [142, 170] on input "Yes" at bounding box center [139, 172] width 6 height 6
radio input "true"
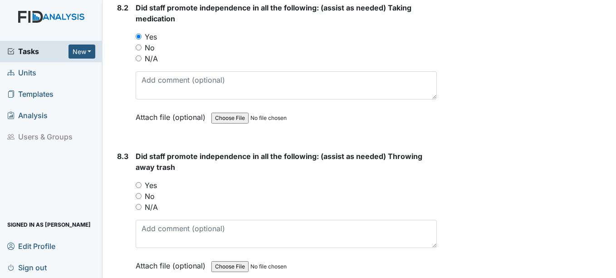
scroll to position [7489, 0]
click at [154, 186] on label "Yes" at bounding box center [151, 184] width 12 height 11
click at [142, 186] on input "Yes" at bounding box center [139, 185] width 6 height 6
radio input "true"
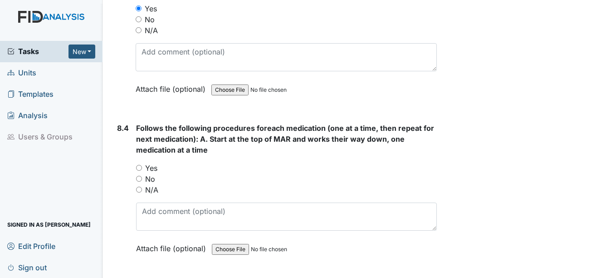
scroll to position [7670, 0]
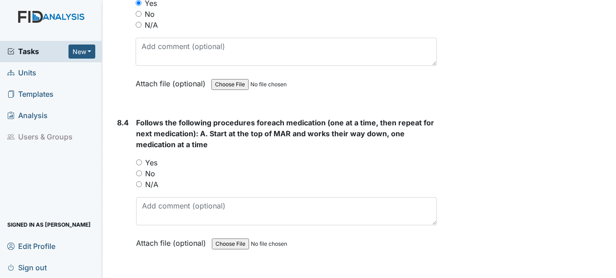
click at [152, 164] on label "Yes" at bounding box center [151, 162] width 12 height 11
click at [142, 164] on input "Yes" at bounding box center [139, 162] width 6 height 6
radio input "true"
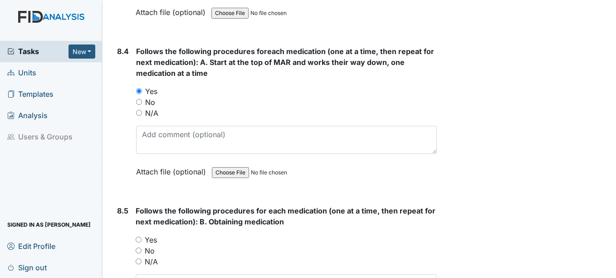
scroll to position [7761, 0]
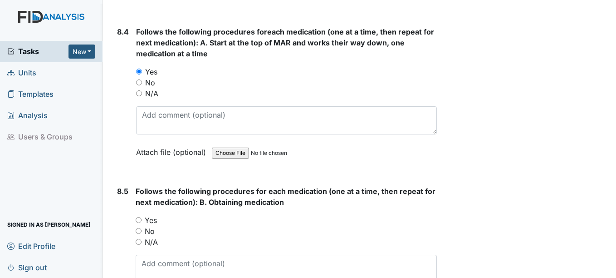
click at [153, 223] on label "Yes" at bounding box center [151, 220] width 12 height 11
click at [142, 223] on input "Yes" at bounding box center [139, 220] width 6 height 6
radio input "true"
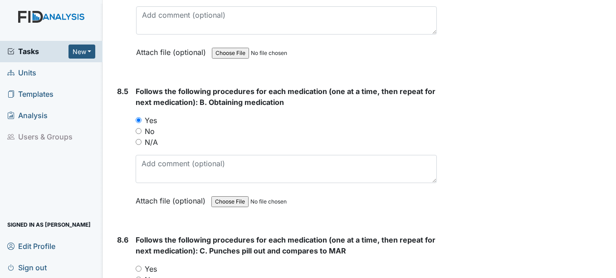
scroll to position [7897, 0]
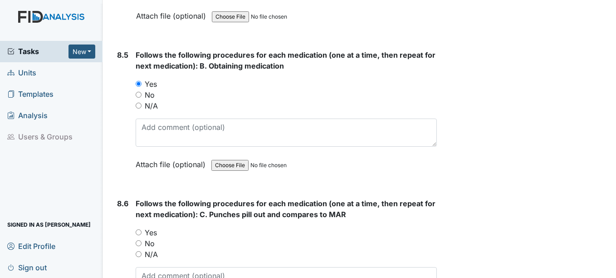
click at [153, 231] on label "Yes" at bounding box center [151, 232] width 12 height 11
click at [142, 231] on input "Yes" at bounding box center [139, 232] width 6 height 6
radio input "true"
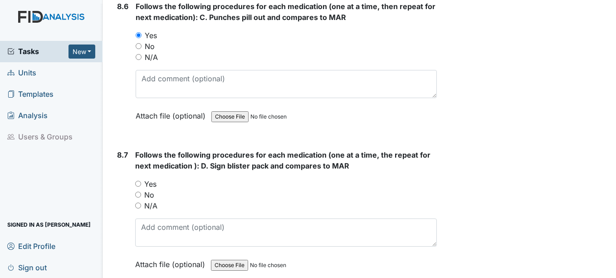
scroll to position [8079, 0]
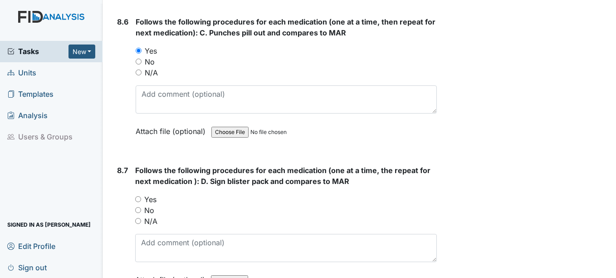
click at [151, 200] on label "Yes" at bounding box center [150, 199] width 12 height 11
click at [141, 200] on input "Yes" at bounding box center [138, 199] width 6 height 6
radio input "true"
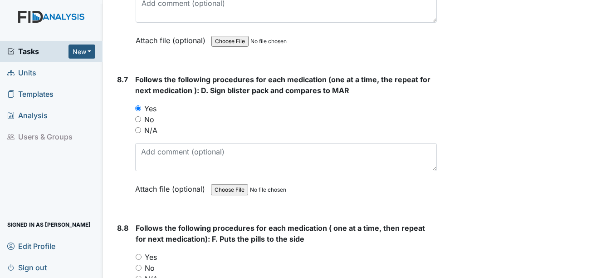
scroll to position [8215, 0]
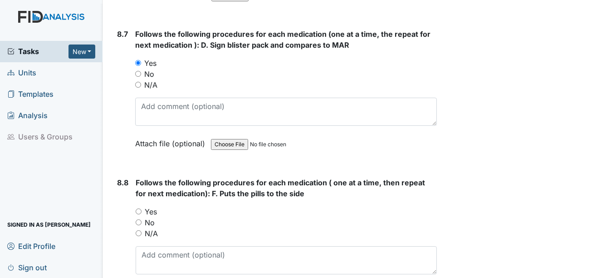
click at [150, 211] on label "Yes" at bounding box center [151, 211] width 12 height 11
click at [142, 211] on input "Yes" at bounding box center [139, 211] width 6 height 6
radio input "true"
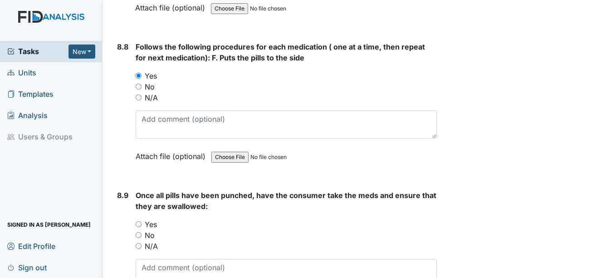
scroll to position [8351, 0]
click at [149, 226] on label "Yes" at bounding box center [151, 223] width 12 height 11
click at [142, 226] on input "Yes" at bounding box center [139, 224] width 6 height 6
radio input "true"
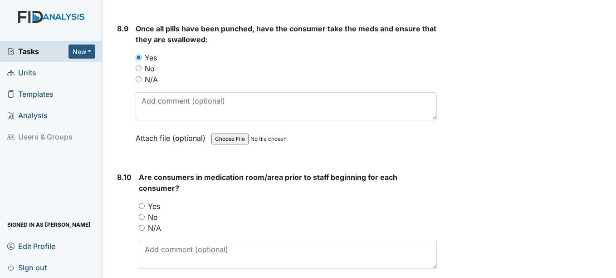
scroll to position [8533, 0]
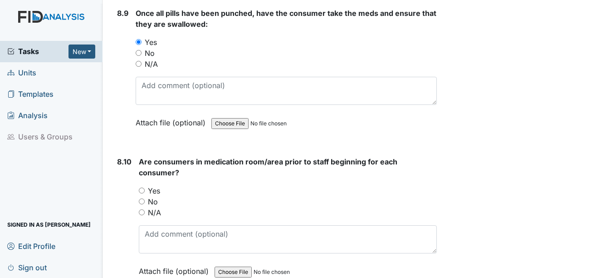
click at [151, 193] on label "Yes" at bounding box center [154, 190] width 12 height 11
click at [145, 193] on input "Yes" at bounding box center [142, 190] width 6 height 6
radio input "true"
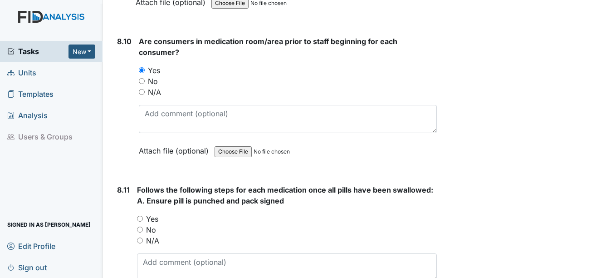
scroll to position [8669, 0]
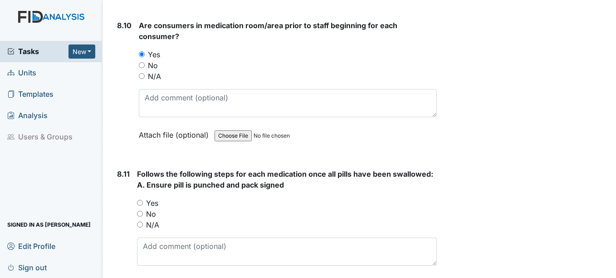
click at [148, 202] on label "Yes" at bounding box center [152, 202] width 12 height 11
click at [143, 202] on input "Yes" at bounding box center [140, 203] width 6 height 6
radio input "true"
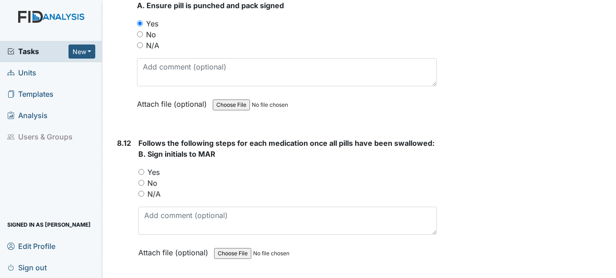
scroll to position [8851, 0]
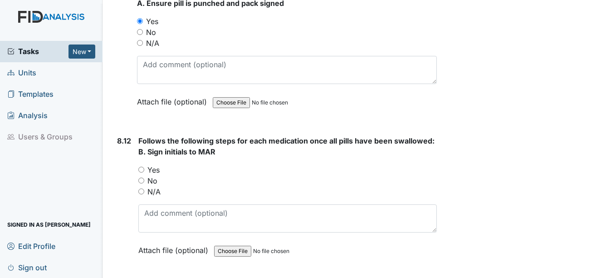
click at [155, 172] on label "Yes" at bounding box center [154, 169] width 12 height 11
click at [144, 172] on input "Yes" at bounding box center [141, 170] width 6 height 6
radio input "true"
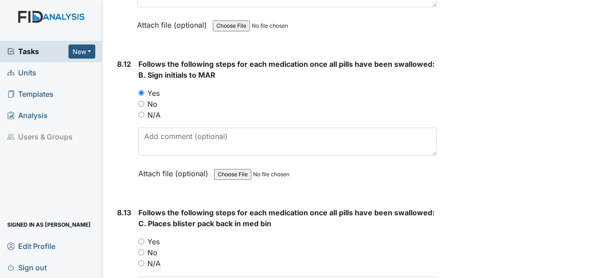
scroll to position [8941, 0]
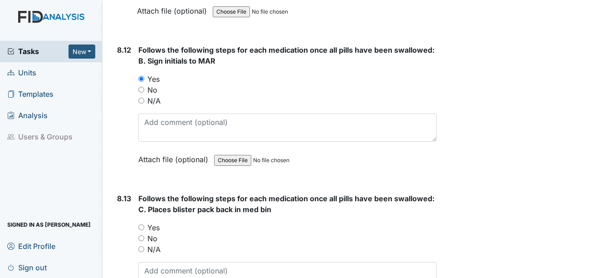
click at [151, 223] on label "Yes" at bounding box center [154, 227] width 12 height 11
click at [144, 224] on input "Yes" at bounding box center [141, 227] width 6 height 6
radio input "true"
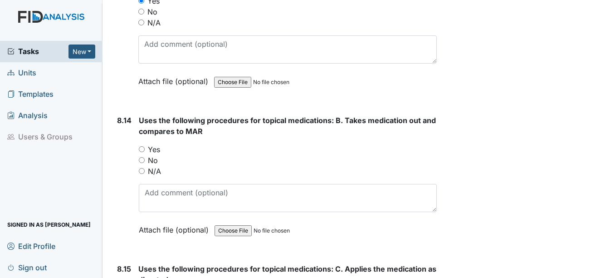
scroll to position [9168, 0]
click at [153, 152] on label "Yes" at bounding box center [154, 148] width 12 height 11
click at [145, 152] on input "Yes" at bounding box center [142, 149] width 6 height 6
radio input "true"
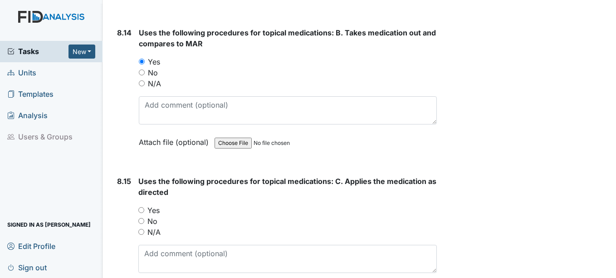
scroll to position [9259, 0]
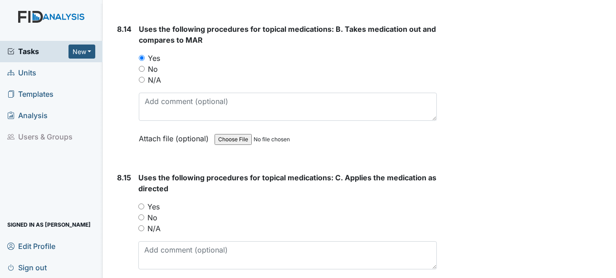
click at [157, 205] on label "Yes" at bounding box center [154, 206] width 12 height 11
click at [144, 205] on input "Yes" at bounding box center [141, 206] width 6 height 6
radio input "true"
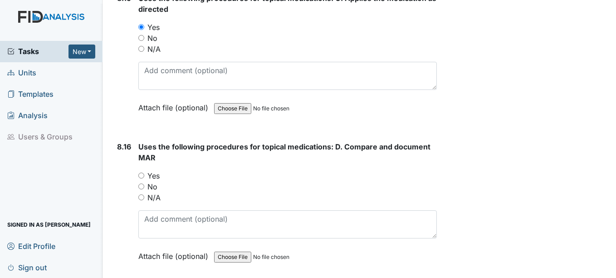
scroll to position [9441, 0]
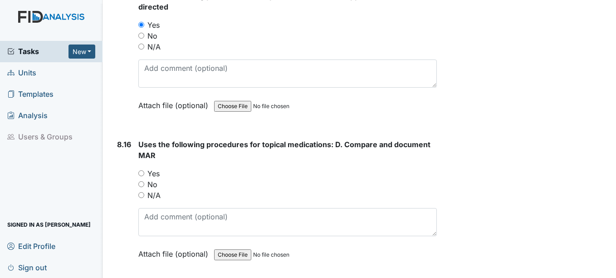
click at [153, 173] on label "Yes" at bounding box center [154, 173] width 12 height 11
click at [144, 173] on input "Yes" at bounding box center [141, 173] width 6 height 6
radio input "true"
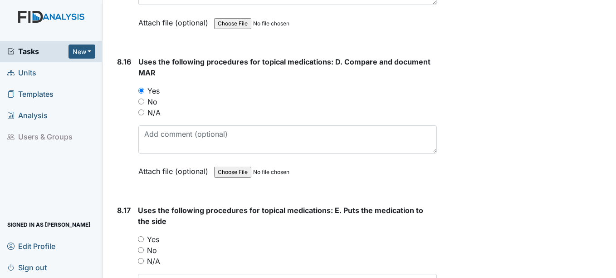
scroll to position [9531, 0]
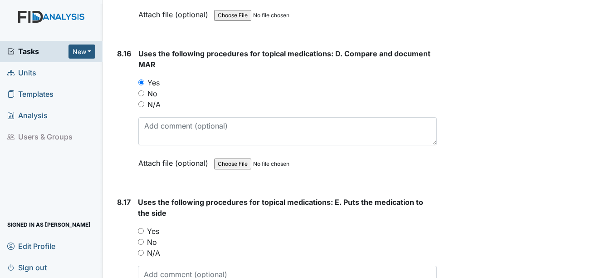
click at [153, 231] on label "Yes" at bounding box center [153, 231] width 12 height 11
click at [144, 231] on input "Yes" at bounding box center [141, 231] width 6 height 6
radio input "true"
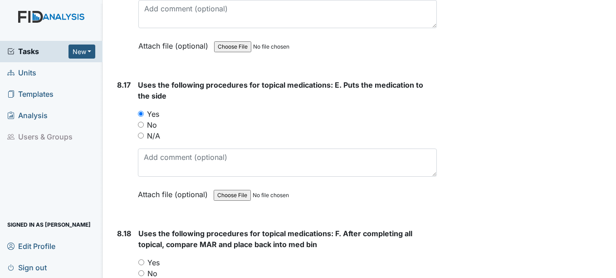
scroll to position [9668, 0]
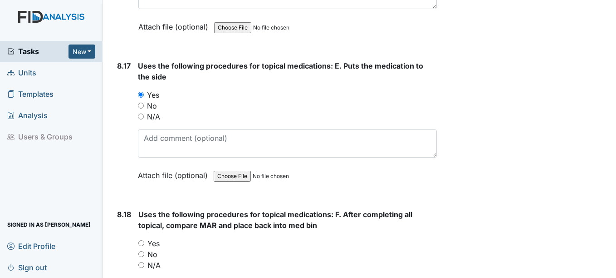
click at [153, 242] on label "Yes" at bounding box center [154, 243] width 12 height 11
click at [144, 242] on input "Yes" at bounding box center [141, 243] width 6 height 6
radio input "true"
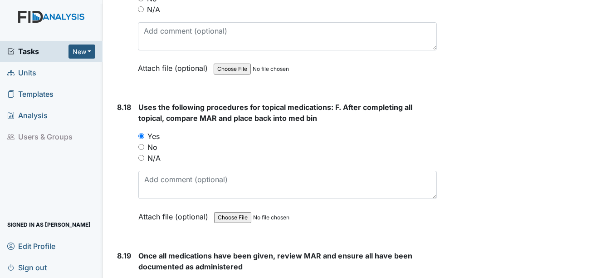
scroll to position [9804, 0]
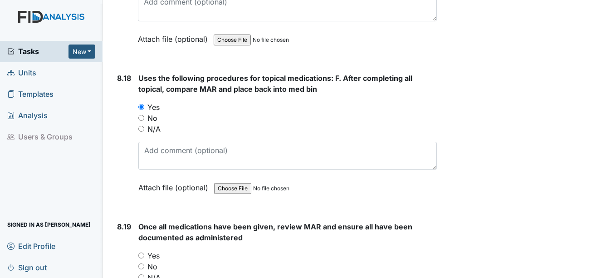
click at [155, 251] on label "Yes" at bounding box center [154, 255] width 12 height 11
click at [144, 252] on input "Yes" at bounding box center [141, 255] width 6 height 6
radio input "true"
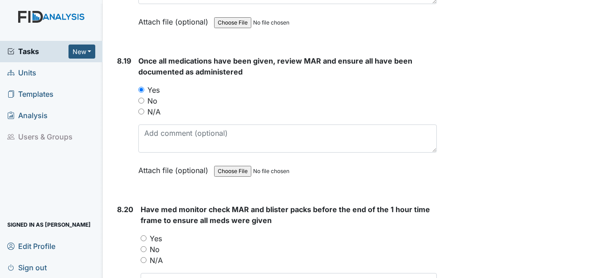
scroll to position [9985, 0]
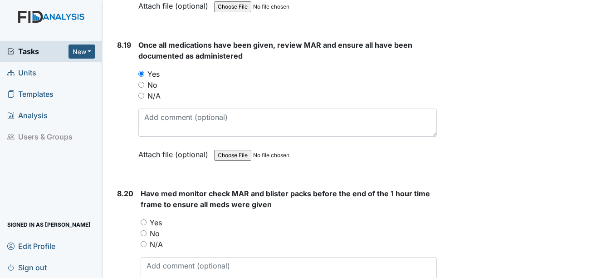
click at [158, 223] on label "Yes" at bounding box center [156, 222] width 12 height 11
click at [147, 223] on input "Yes" at bounding box center [144, 222] width 6 height 6
radio input "true"
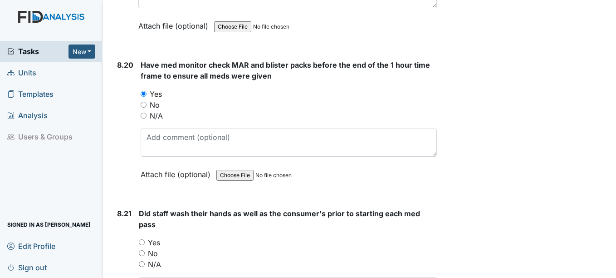
scroll to position [10121, 0]
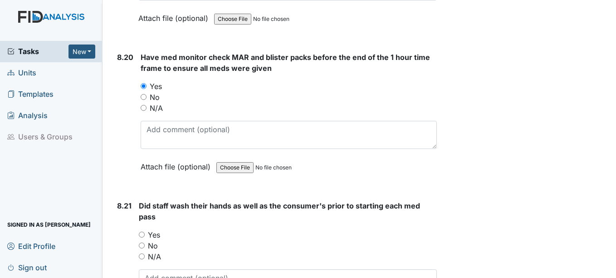
click at [154, 237] on label "Yes" at bounding box center [154, 234] width 12 height 11
click at [145, 237] on input "Yes" at bounding box center [142, 234] width 6 height 6
radio input "true"
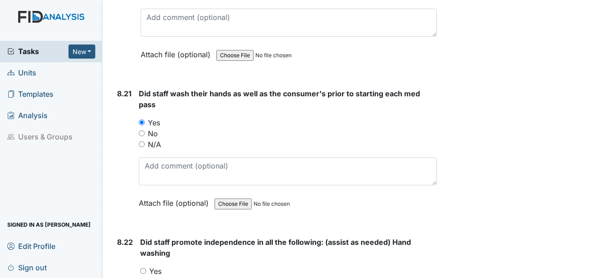
scroll to position [10258, 0]
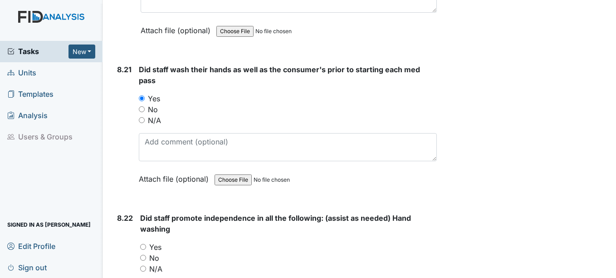
click at [155, 245] on label "Yes" at bounding box center [155, 246] width 12 height 11
click at [146, 245] on input "Yes" at bounding box center [143, 247] width 6 height 6
radio input "true"
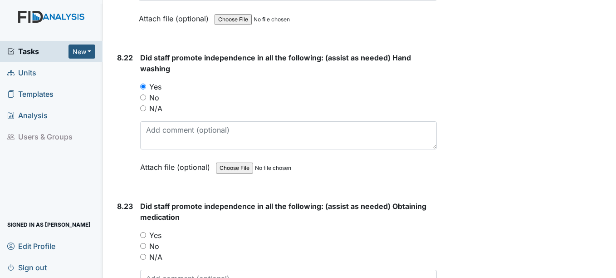
scroll to position [10439, 0]
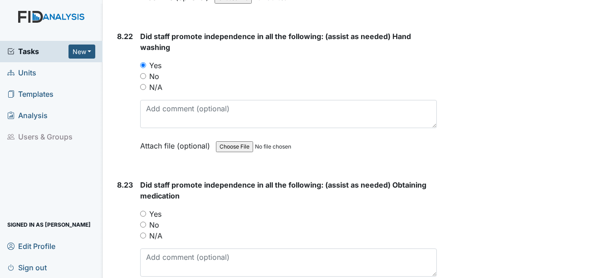
click at [160, 216] on label "Yes" at bounding box center [155, 213] width 12 height 11
click at [146, 216] on input "Yes" at bounding box center [143, 214] width 6 height 6
radio input "true"
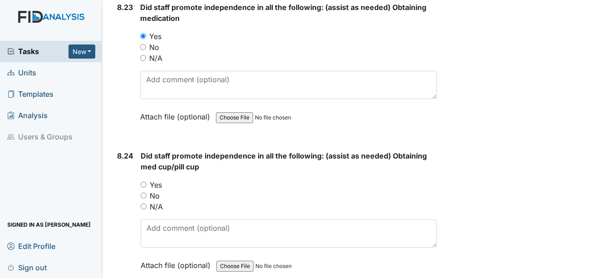
scroll to position [10621, 0]
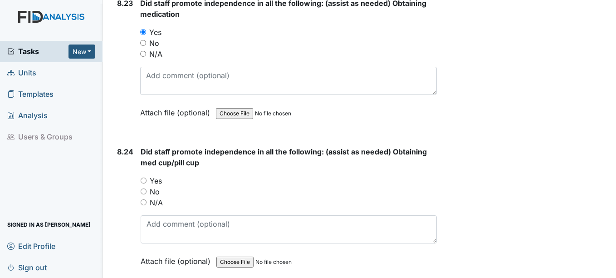
click at [156, 182] on label "Yes" at bounding box center [156, 180] width 12 height 11
click at [147, 182] on input "Yes" at bounding box center [144, 180] width 6 height 6
radio input "true"
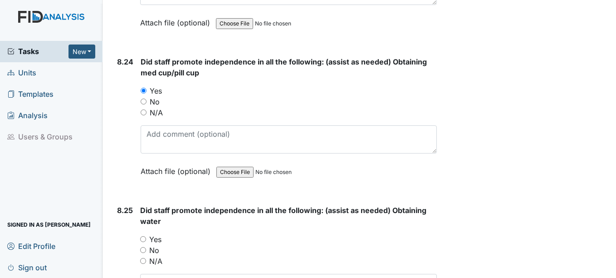
scroll to position [10711, 0]
click at [157, 235] on label "Yes" at bounding box center [155, 238] width 12 height 11
click at [146, 235] on input "Yes" at bounding box center [143, 238] width 6 height 6
radio input "true"
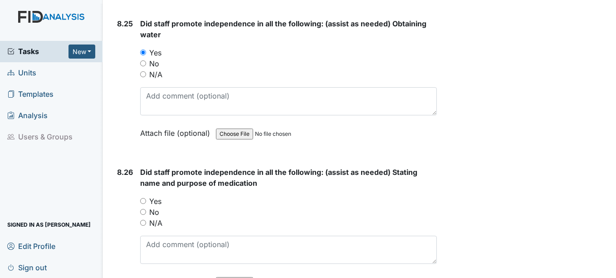
scroll to position [10938, 0]
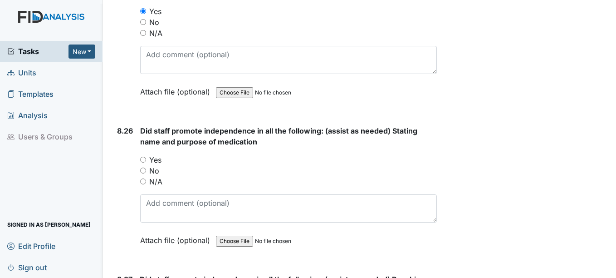
click at [158, 161] on label "Yes" at bounding box center [155, 159] width 12 height 11
click at [146, 161] on input "Yes" at bounding box center [143, 160] width 6 height 6
radio input "true"
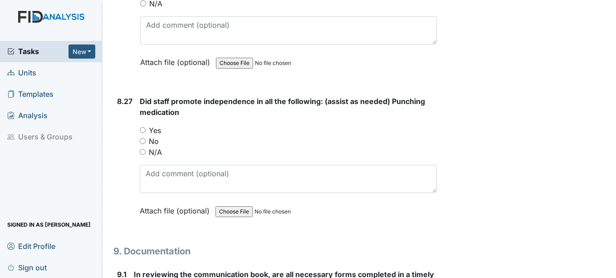
scroll to position [11120, 0]
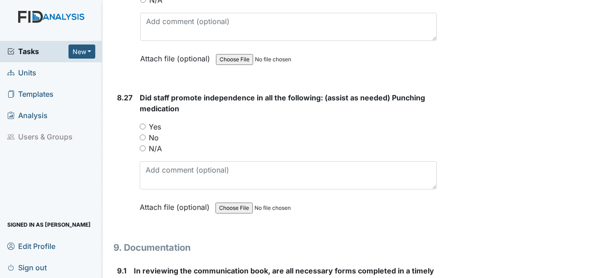
click at [157, 127] on label "Yes" at bounding box center [155, 126] width 12 height 11
click at [146, 127] on input "Yes" at bounding box center [143, 126] width 6 height 6
radio input "true"
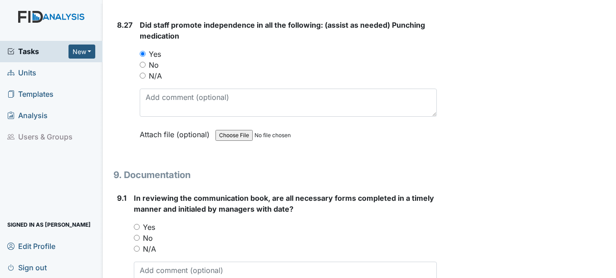
scroll to position [11211, 0]
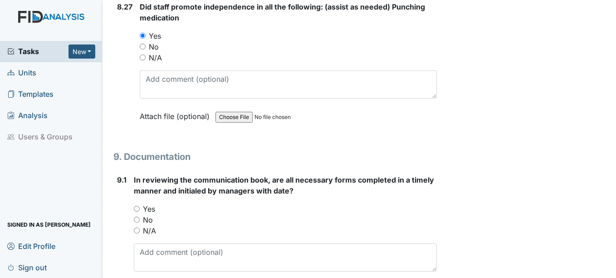
click at [147, 208] on label "Yes" at bounding box center [149, 208] width 12 height 11
click at [140, 208] on input "Yes" at bounding box center [137, 209] width 6 height 6
radio input "true"
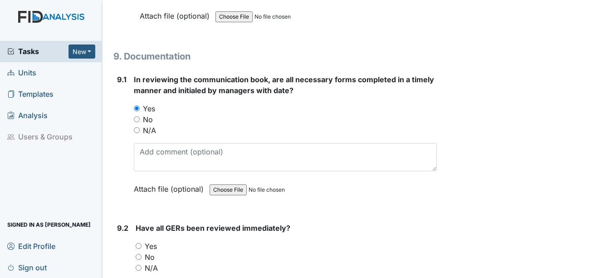
scroll to position [11347, 0]
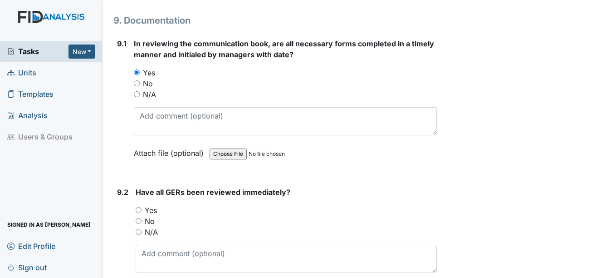
click at [147, 213] on label "Yes" at bounding box center [151, 210] width 12 height 11
click at [142, 213] on input "Yes" at bounding box center [139, 210] width 6 height 6
radio input "true"
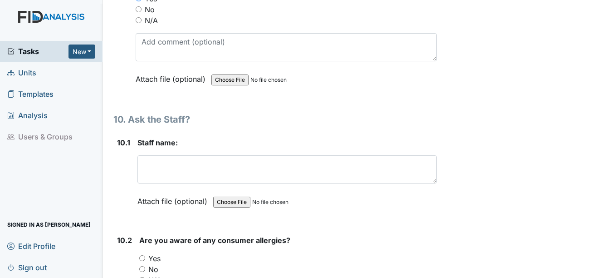
scroll to position [11574, 0]
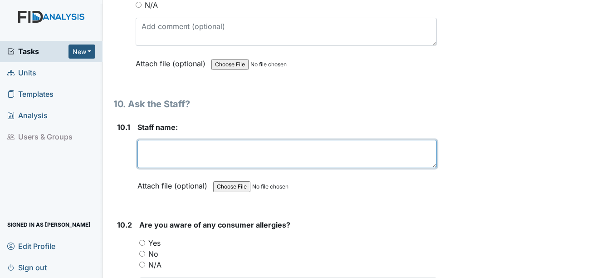
click at [172, 155] on textarea at bounding box center [287, 154] width 299 height 28
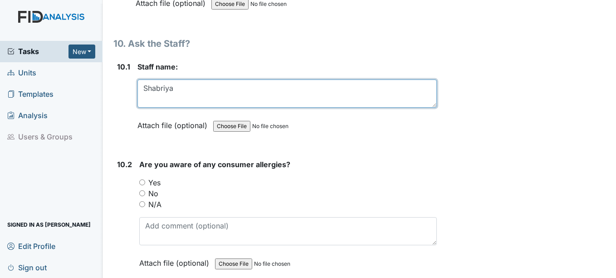
scroll to position [11665, 0]
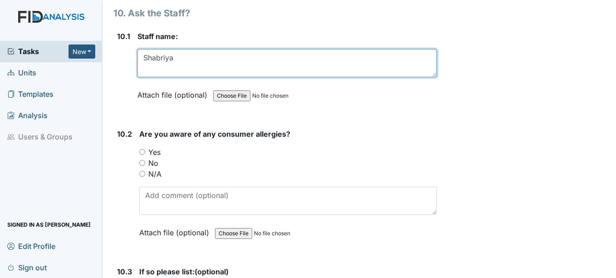
type textarea "Shabriya"
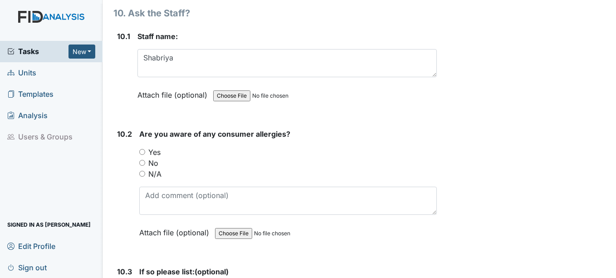
click at [160, 153] on label "Yes" at bounding box center [154, 152] width 12 height 11
click at [145, 153] on input "Yes" at bounding box center [142, 152] width 6 height 6
radio input "true"
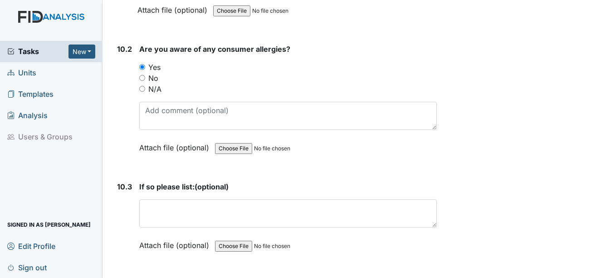
scroll to position [11755, 0]
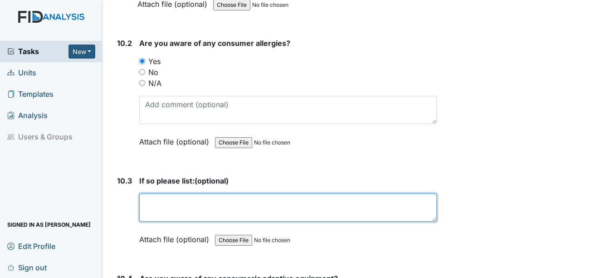
click at [168, 214] on textarea at bounding box center [287, 207] width 297 height 28
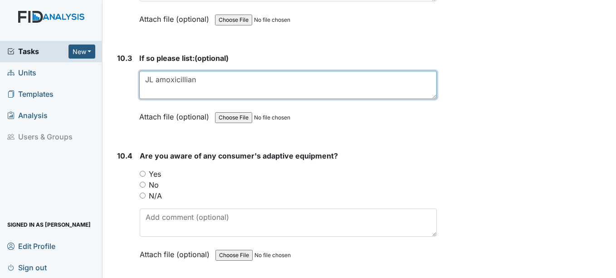
scroll to position [11892, 0]
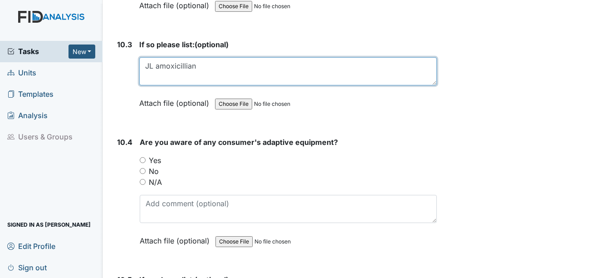
type textarea "JL amoxicillian"
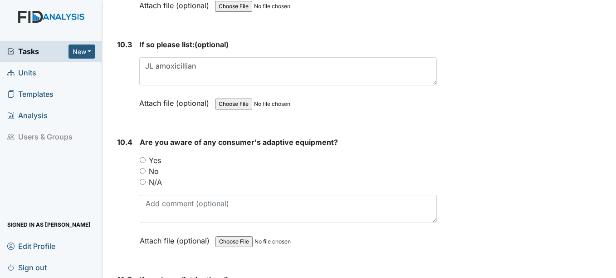
click at [152, 157] on label "Yes" at bounding box center [155, 160] width 12 height 11
click at [146, 157] on input "Yes" at bounding box center [143, 160] width 6 height 6
radio input "true"
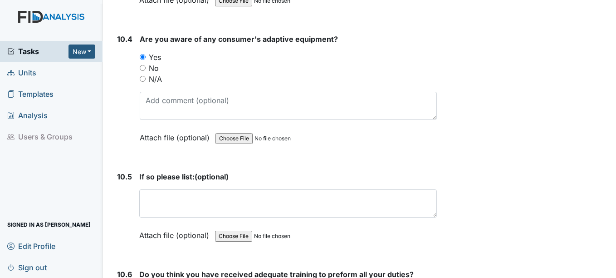
scroll to position [11982, 0]
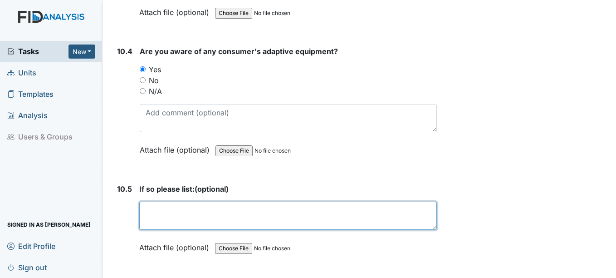
click at [197, 221] on textarea at bounding box center [287, 216] width 297 height 28
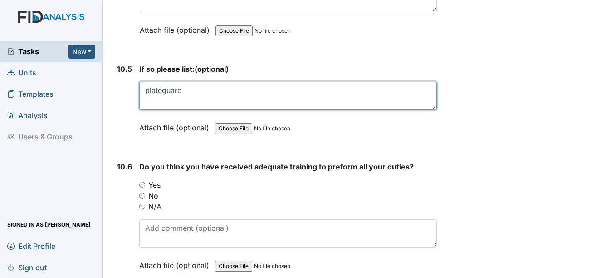
scroll to position [12118, 0]
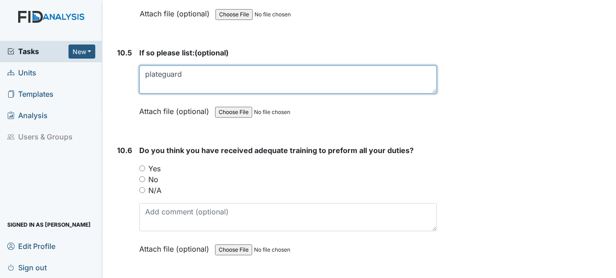
type textarea "plateguard"
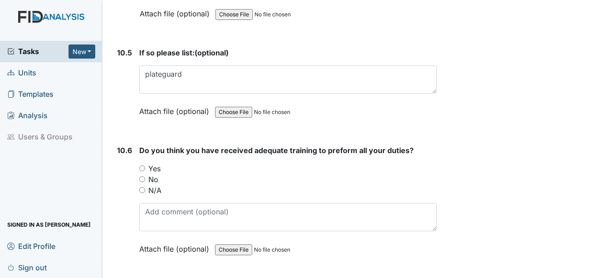
click at [154, 168] on label "Yes" at bounding box center [154, 168] width 12 height 11
click at [145, 168] on input "Yes" at bounding box center [142, 168] width 6 height 6
radio input "true"
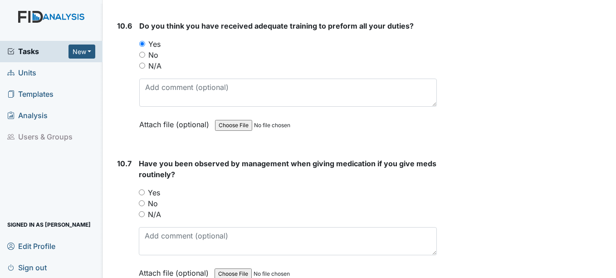
scroll to position [12255, 0]
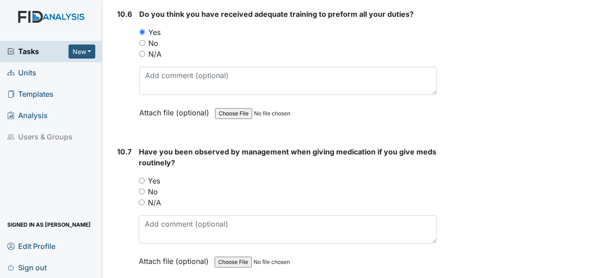
click at [156, 182] on label "Yes" at bounding box center [154, 180] width 12 height 11
click at [145, 182] on input "Yes" at bounding box center [142, 180] width 6 height 6
radio input "true"
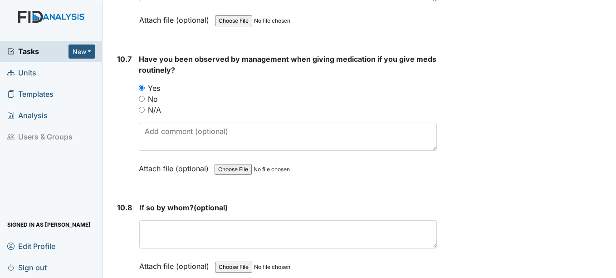
scroll to position [12391, 0]
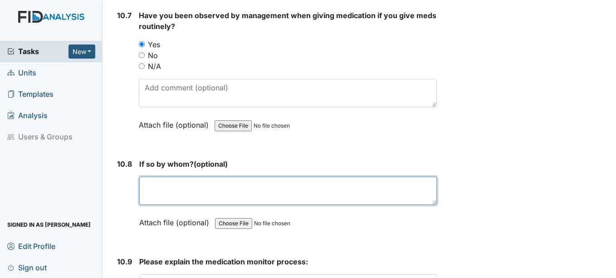
click at [154, 185] on textarea at bounding box center [287, 191] width 297 height 28
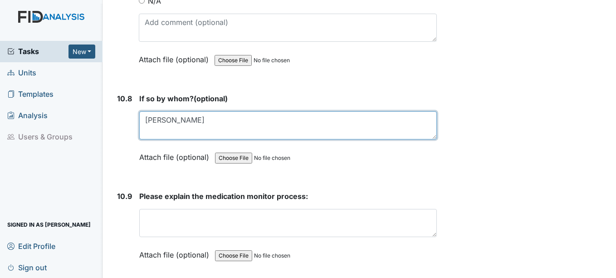
scroll to position [12482, 0]
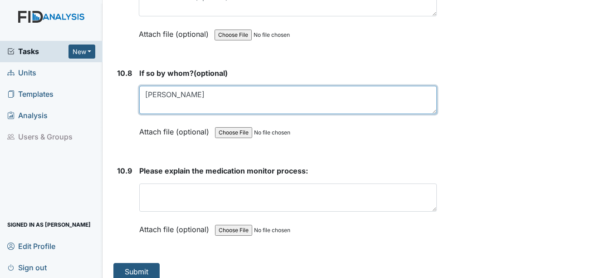
type textarea "[PERSON_NAME]"
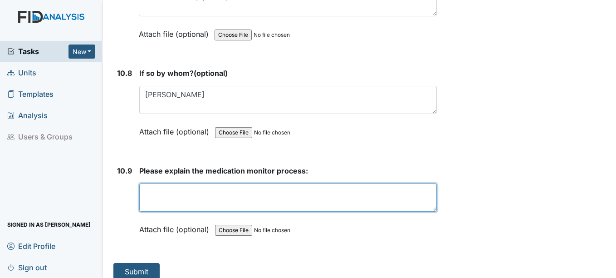
click at [165, 202] on textarea at bounding box center [287, 197] width 297 height 28
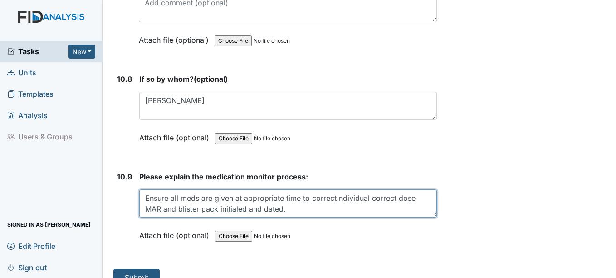
scroll to position [12491, 0]
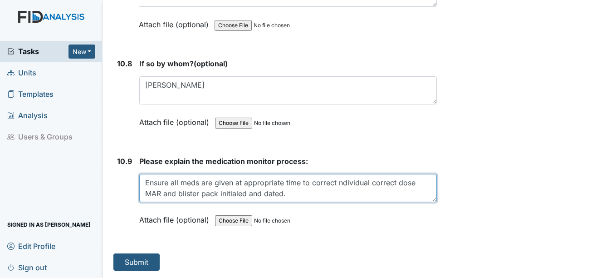
click at [337, 183] on textarea "Ensure all meds are given at appropriate time to correct ndividual correct dose…" at bounding box center [287, 188] width 297 height 28
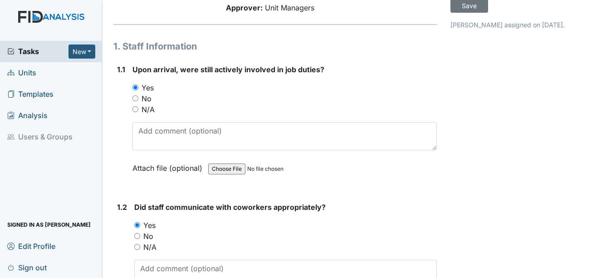
scroll to position [91, 0]
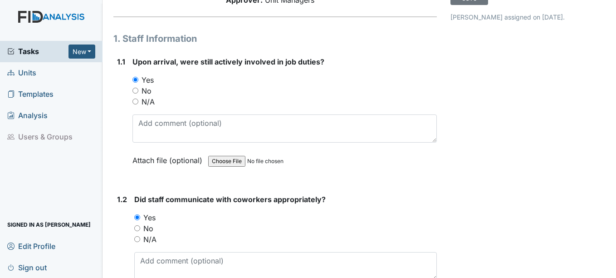
type textarea "Ensure all meds are given at appropriate time to correct individual correct dos…"
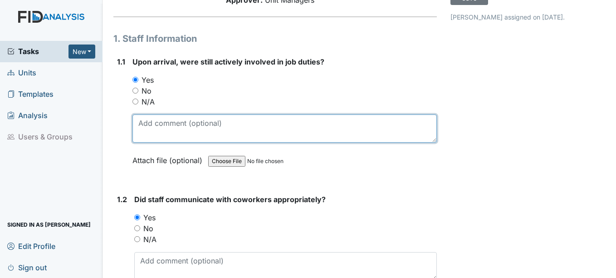
click at [147, 131] on textarea at bounding box center [285, 128] width 304 height 28
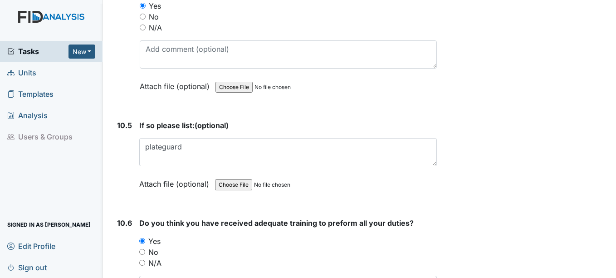
scroll to position [12491, 0]
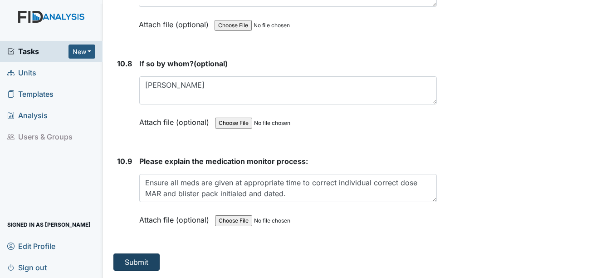
type textarea "Completed on 10/13/25."
click at [147, 254] on button "Submit" at bounding box center [136, 261] width 46 height 17
